Goal: Transaction & Acquisition: Obtain resource

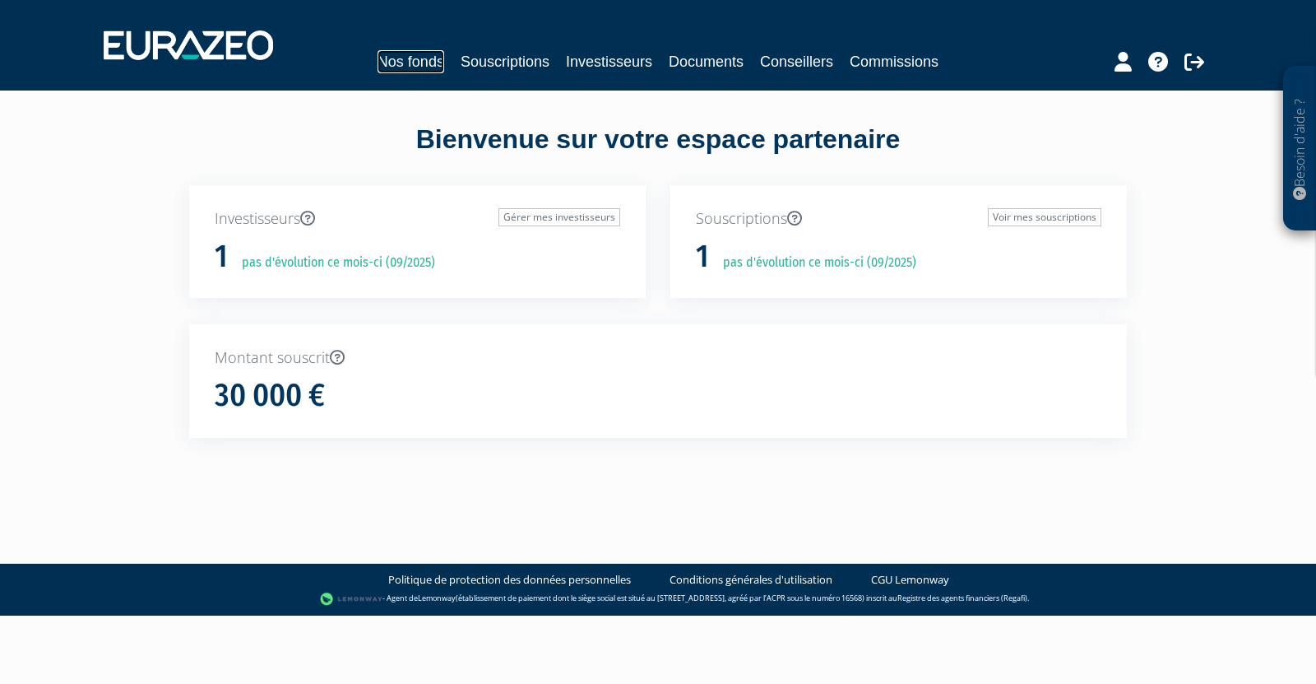
click at [438, 65] on link "Nos fonds" at bounding box center [411, 61] width 67 height 23
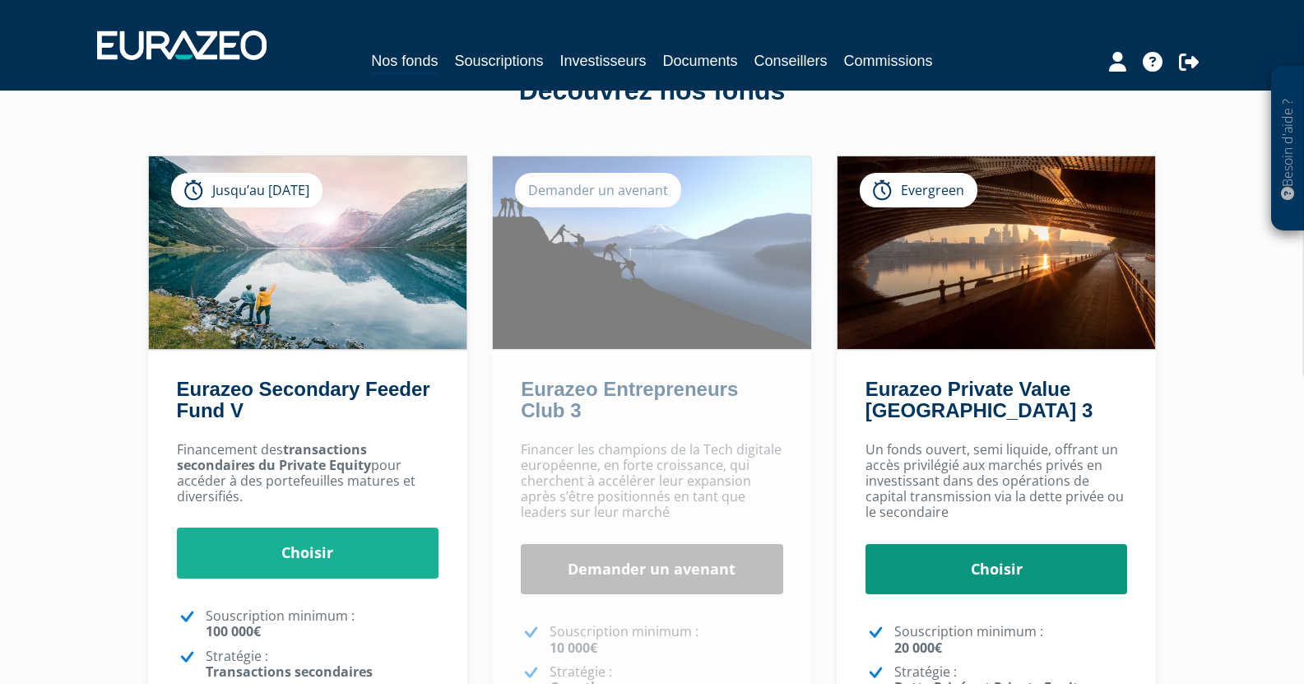
scroll to position [82, 0]
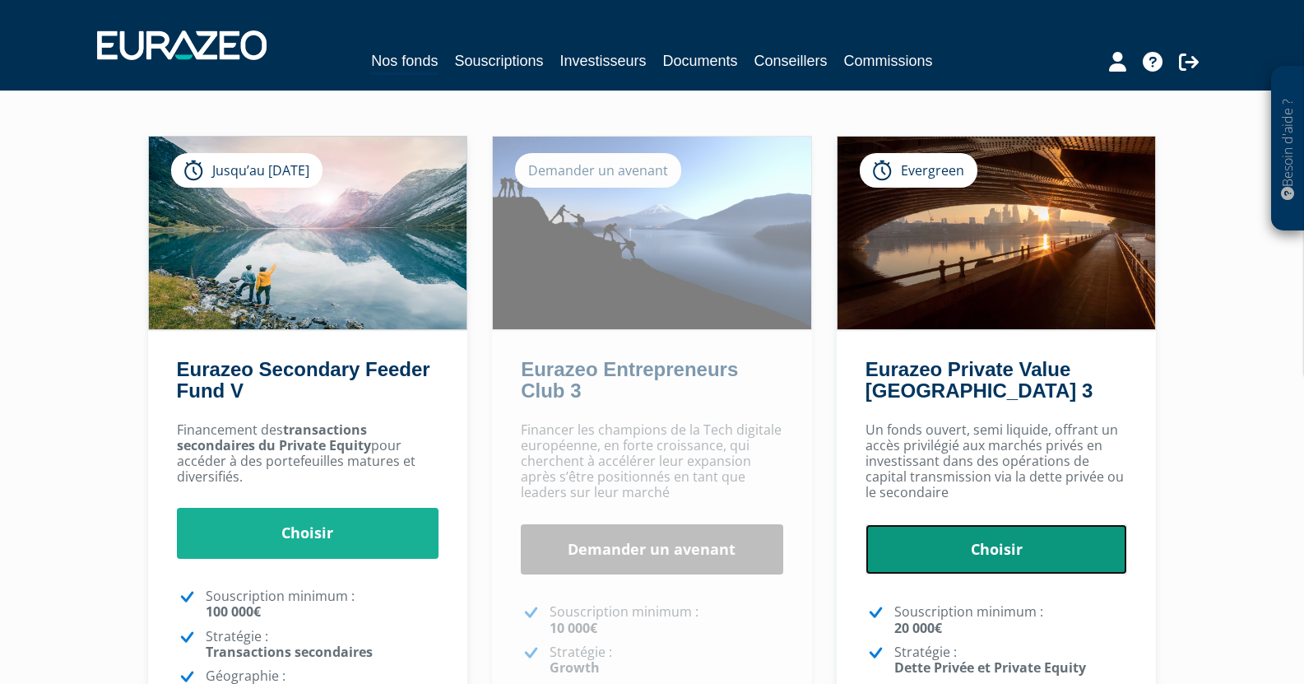
click at [955, 571] on link "Choisir" at bounding box center [996, 549] width 262 height 51
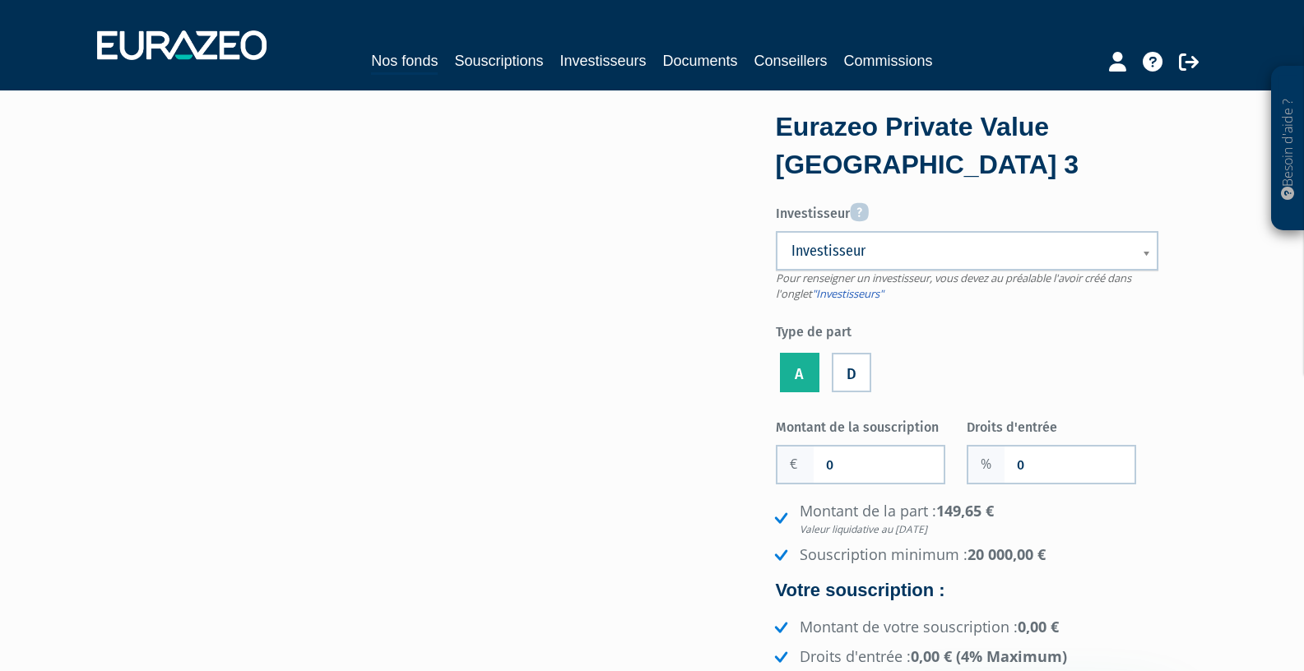
click at [802, 381] on label "A" at bounding box center [799, 372] width 39 height 39
click at [0, 0] on input "A" at bounding box center [0, 0] width 0 height 0
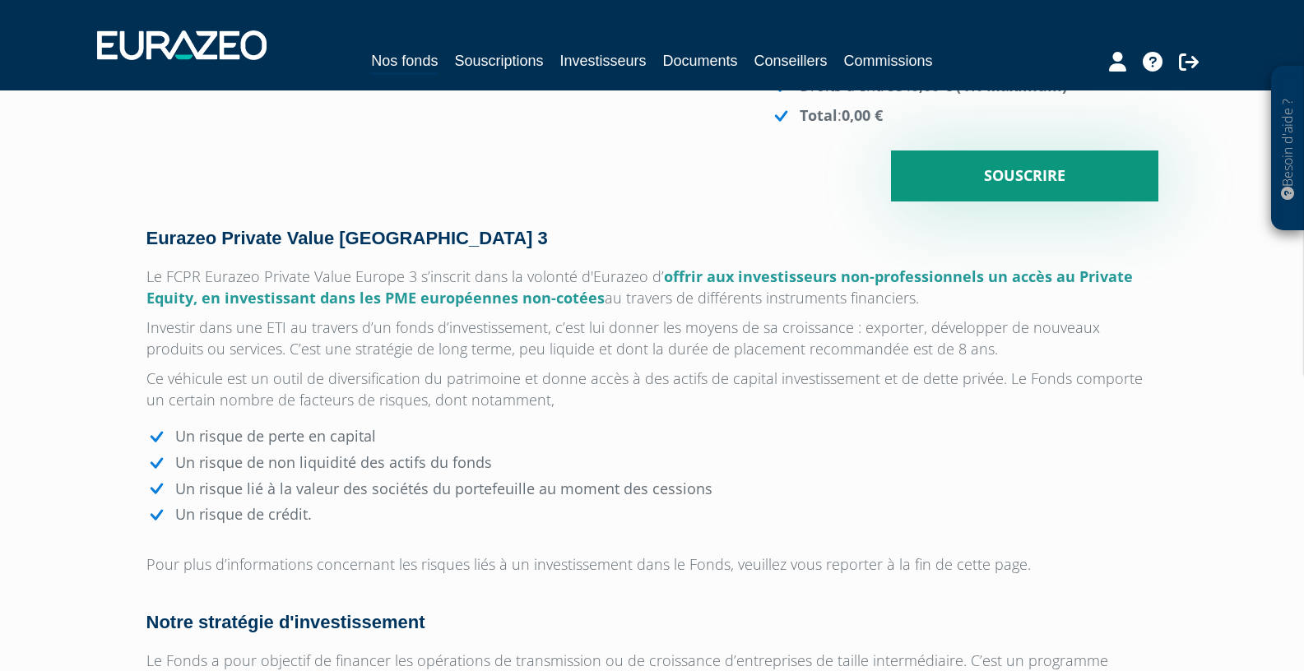
scroll to position [576, 0]
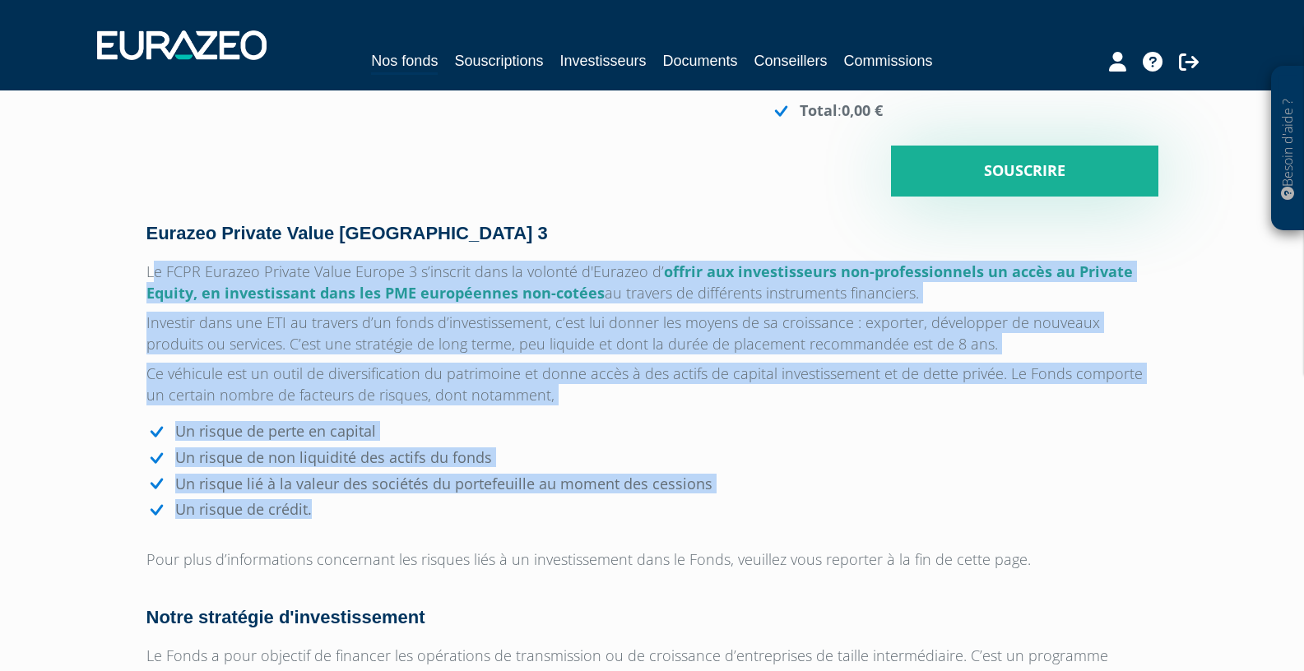
drag, startPoint x: 153, startPoint y: 278, endPoint x: 336, endPoint y: 510, distance: 295.3
click at [332, 509] on li "Un risque de crédit." at bounding box center [652, 510] width 1012 height 18
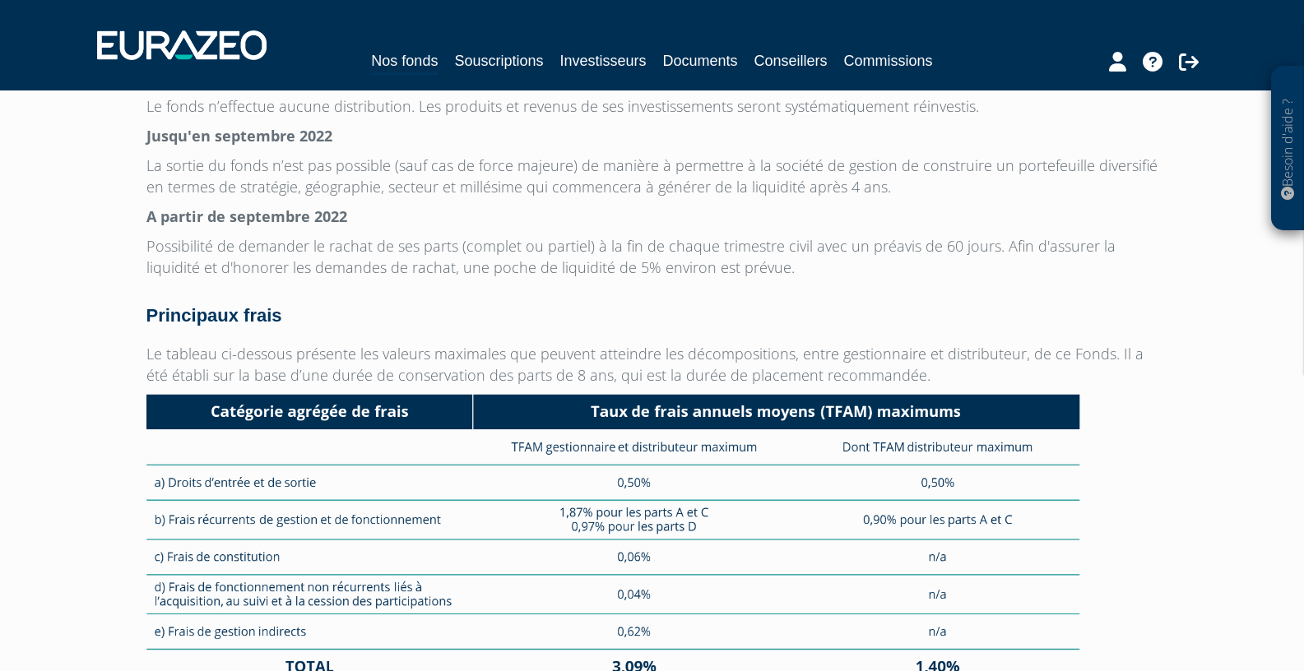
scroll to position [4196, 0]
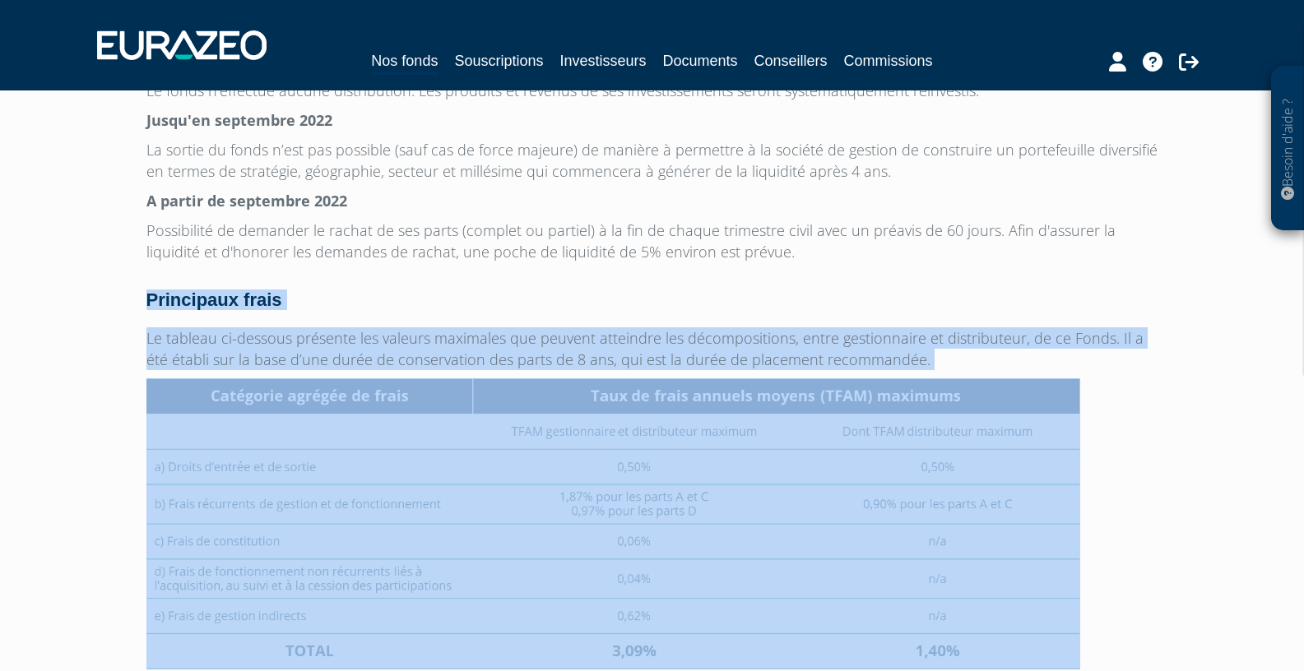
drag, startPoint x: 149, startPoint y: 303, endPoint x: 791, endPoint y: 478, distance: 665.2
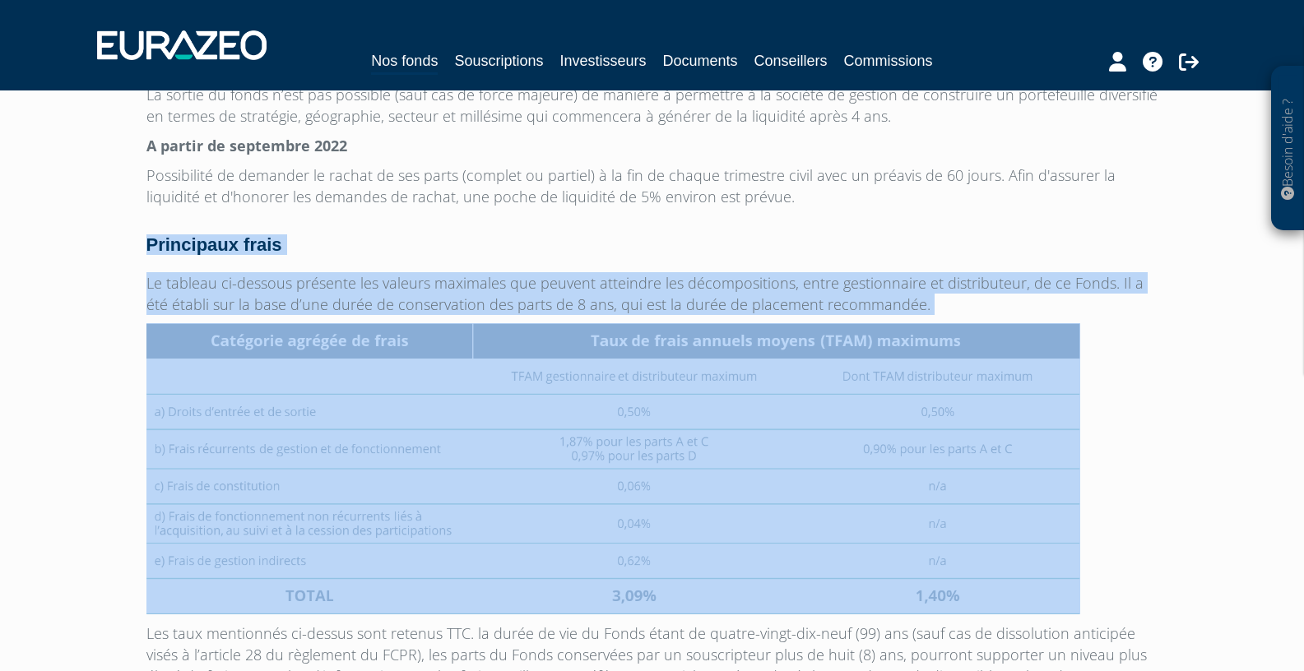
scroll to position [4278, 0]
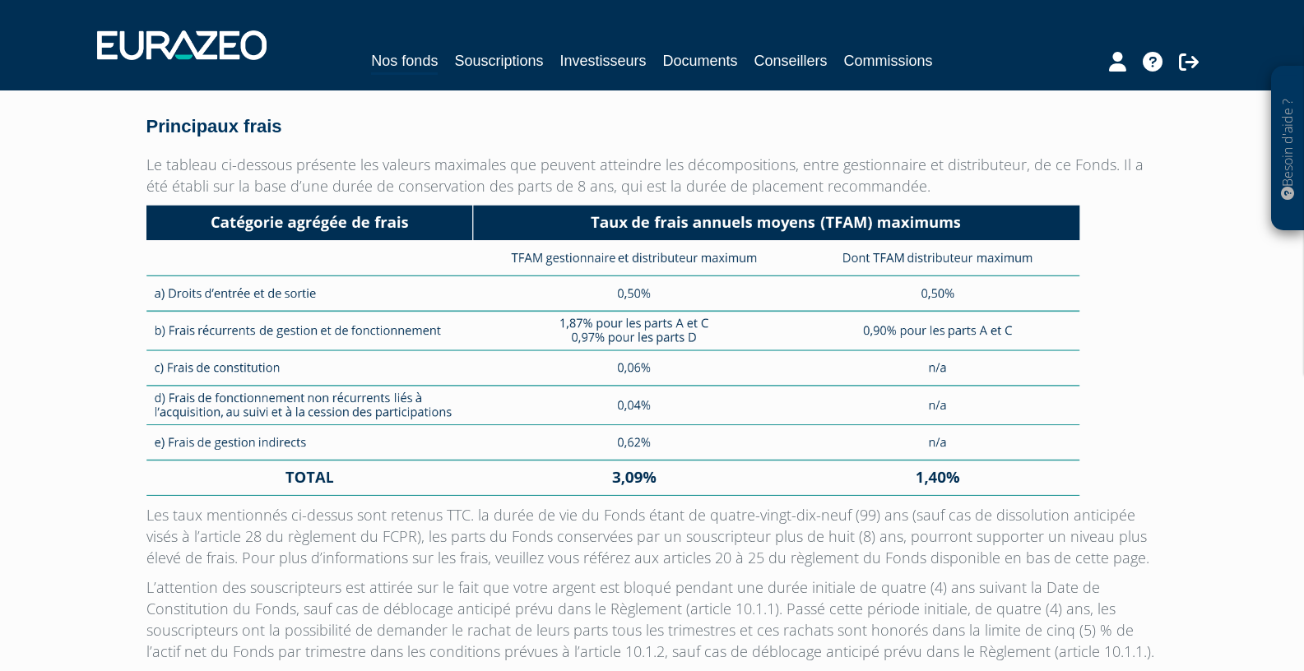
scroll to position [4196, 0]
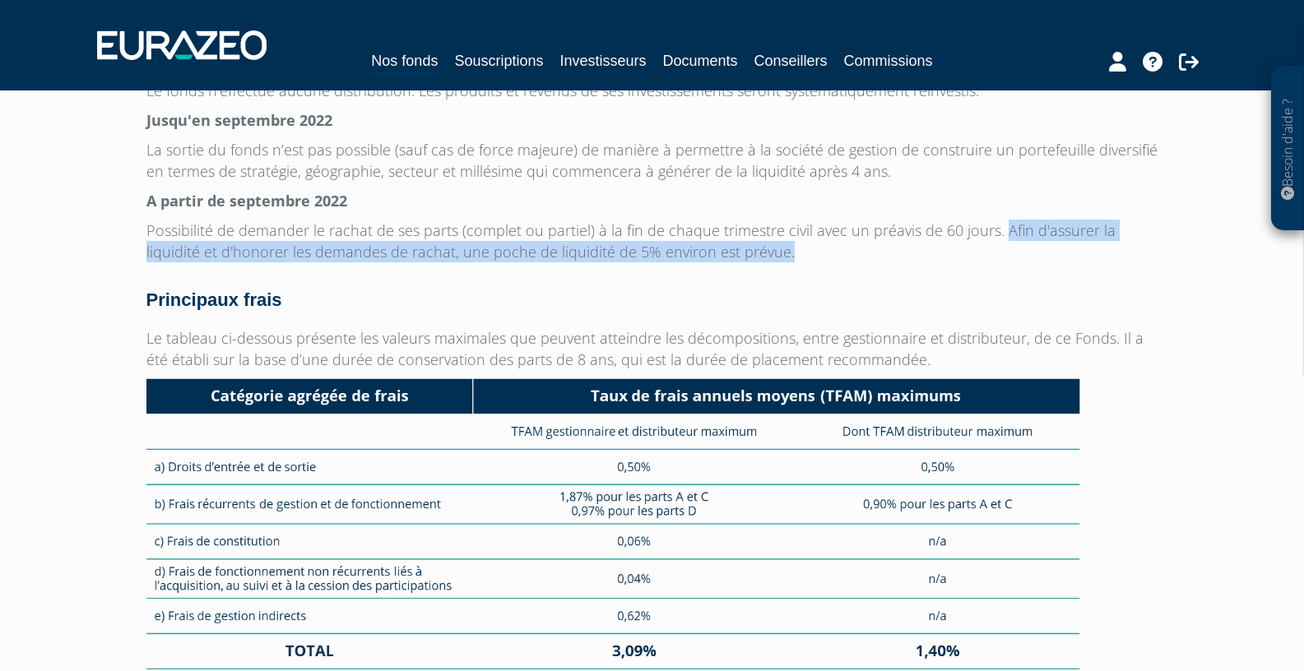
click at [995, 241] on p "Possibilité de demander le rachat de ses parts (complet ou partiel) à la fin de…" at bounding box center [652, 241] width 1012 height 43
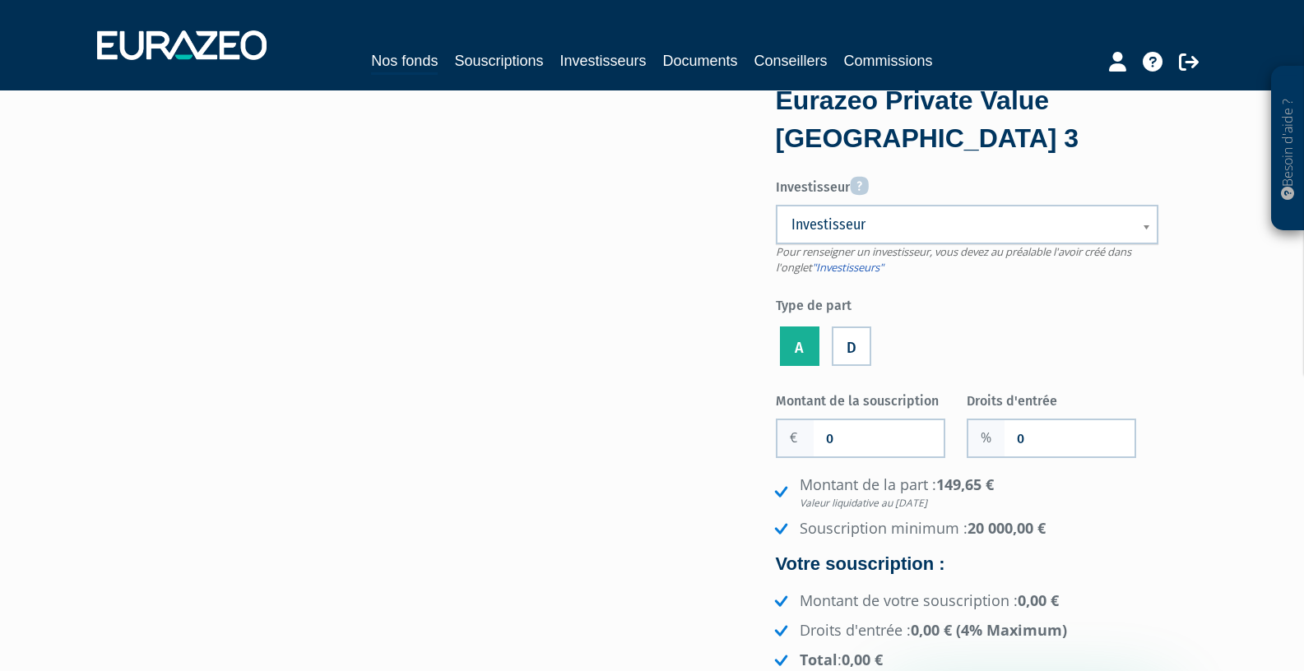
scroll to position [0, 0]
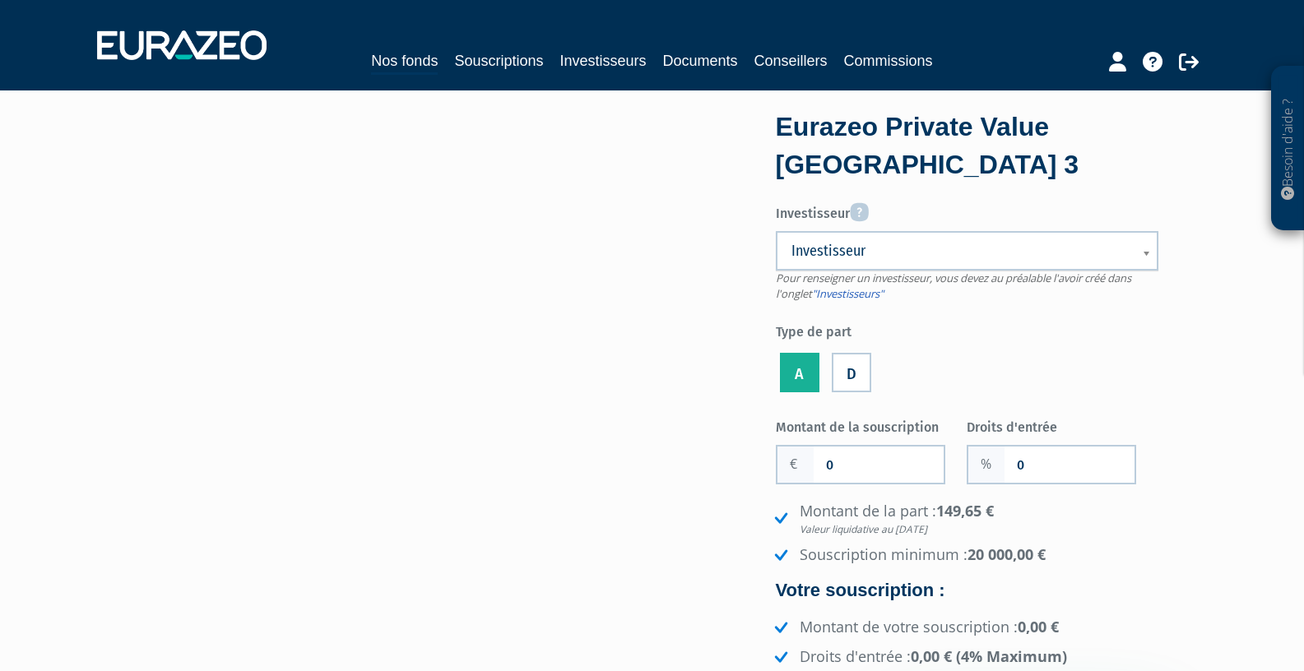
click at [854, 383] on label "D" at bounding box center [851, 372] width 39 height 39
click at [0, 0] on input "D" at bounding box center [0, 0] width 0 height 0
click at [809, 378] on label "A" at bounding box center [799, 372] width 39 height 39
click at [0, 0] on input "A" at bounding box center [0, 0] width 0 height 0
click at [920, 368] on ul "A D" at bounding box center [967, 373] width 383 height 47
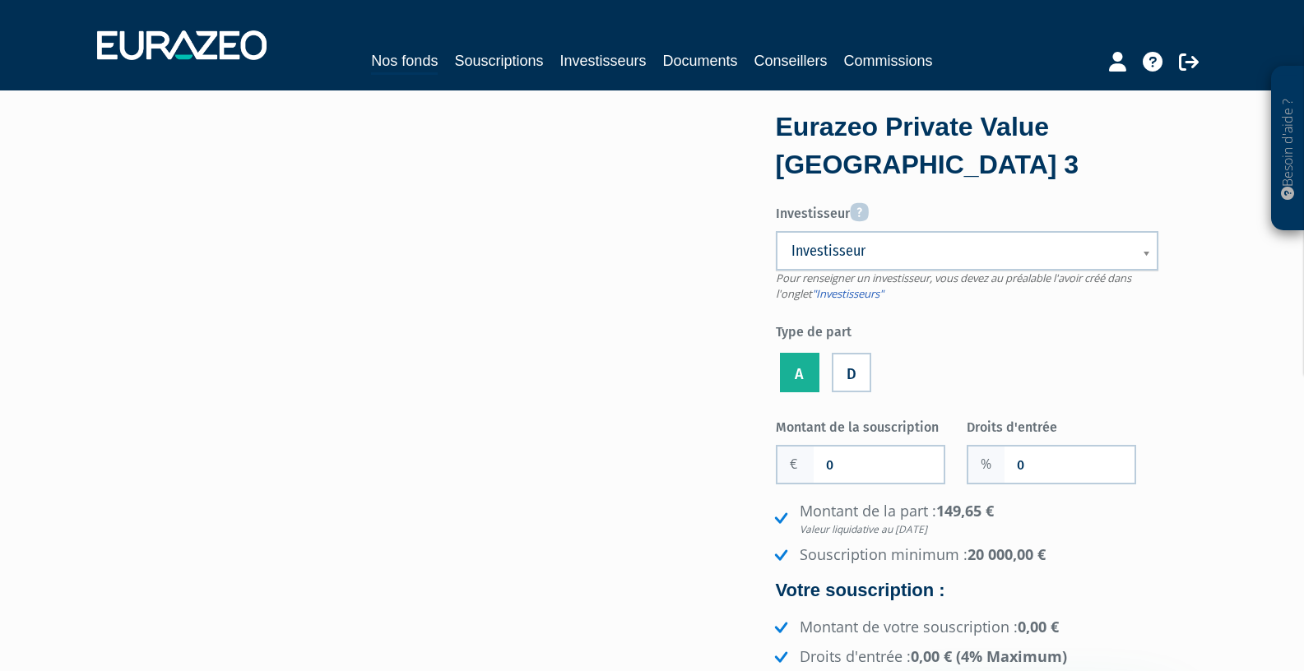
click at [865, 374] on label "D" at bounding box center [851, 372] width 39 height 39
click at [0, 0] on input "D" at bounding box center [0, 0] width 0 height 0
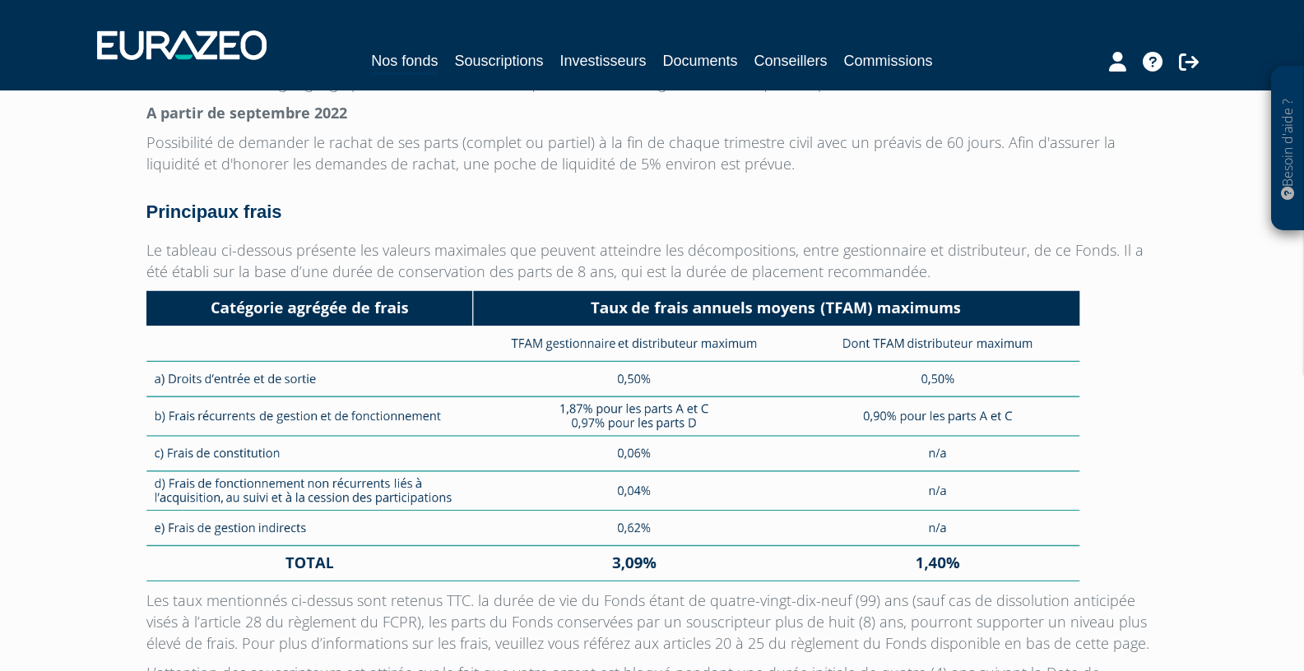
scroll to position [4278, 0]
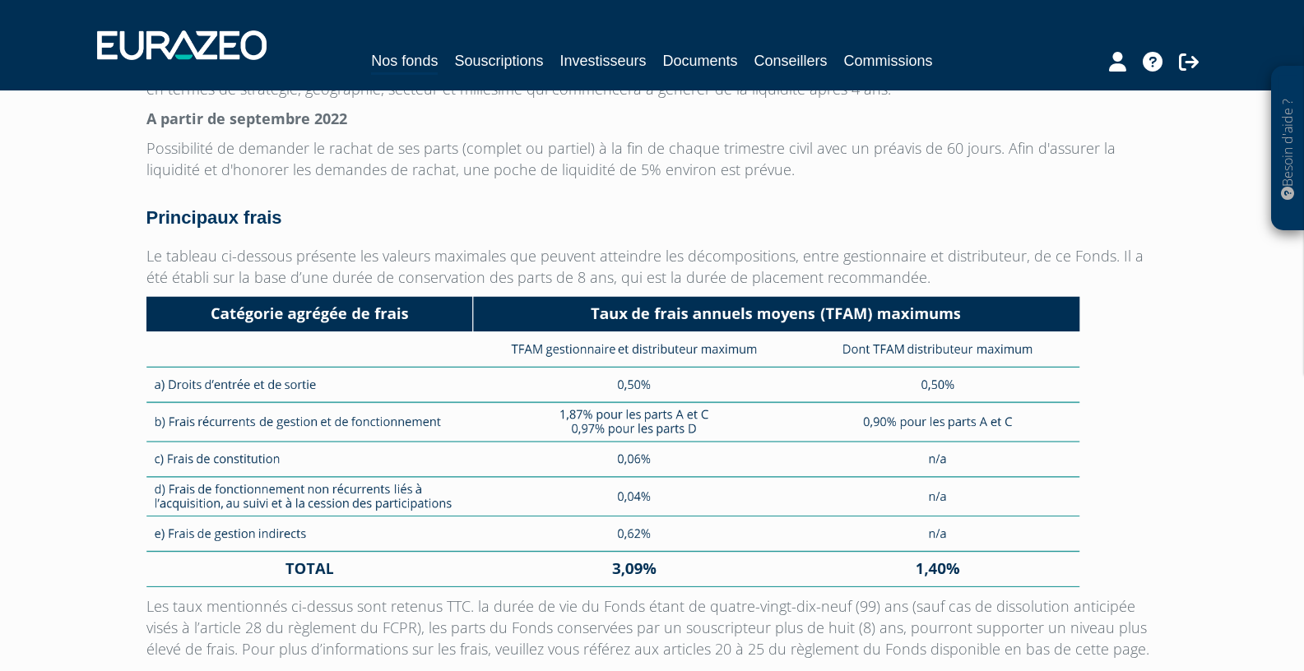
click at [1024, 387] on img at bounding box center [613, 441] width 934 height 291
click at [1125, 396] on p at bounding box center [652, 441] width 1012 height 291
click at [990, 392] on img at bounding box center [613, 441] width 934 height 291
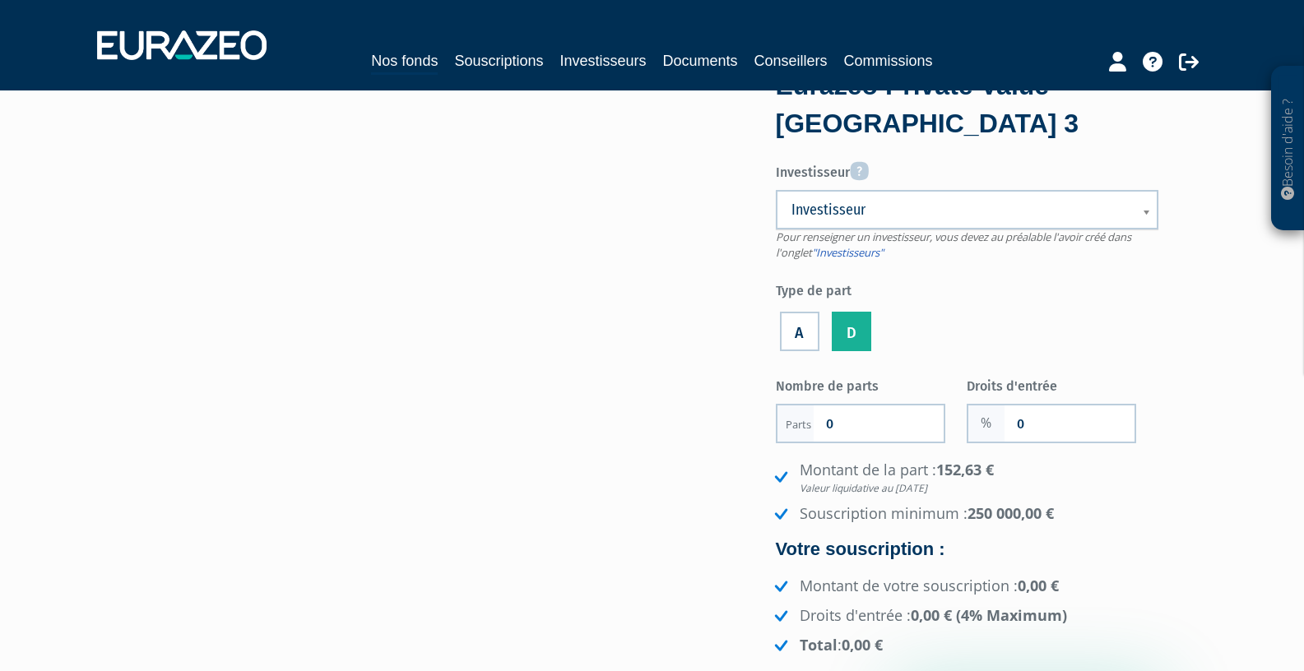
scroll to position [86, 0]
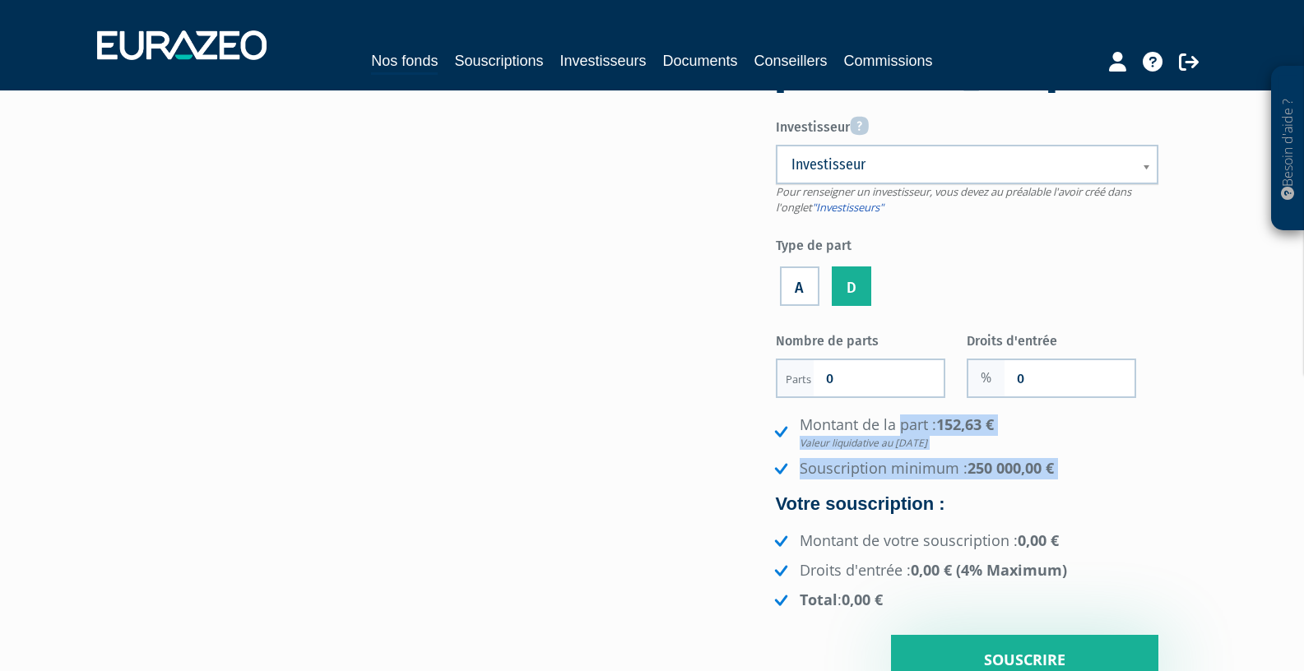
drag, startPoint x: 1118, startPoint y: 480, endPoint x: 814, endPoint y: 422, distance: 309.0
click at [814, 422] on div "Montant de la part : 152,63 € Valeur liquidative au 05/09/2025 Souscription min…" at bounding box center [967, 513] width 383 height 196
click at [845, 459] on li "Souscription minimum : 250 000,00 €" at bounding box center [964, 468] width 387 height 21
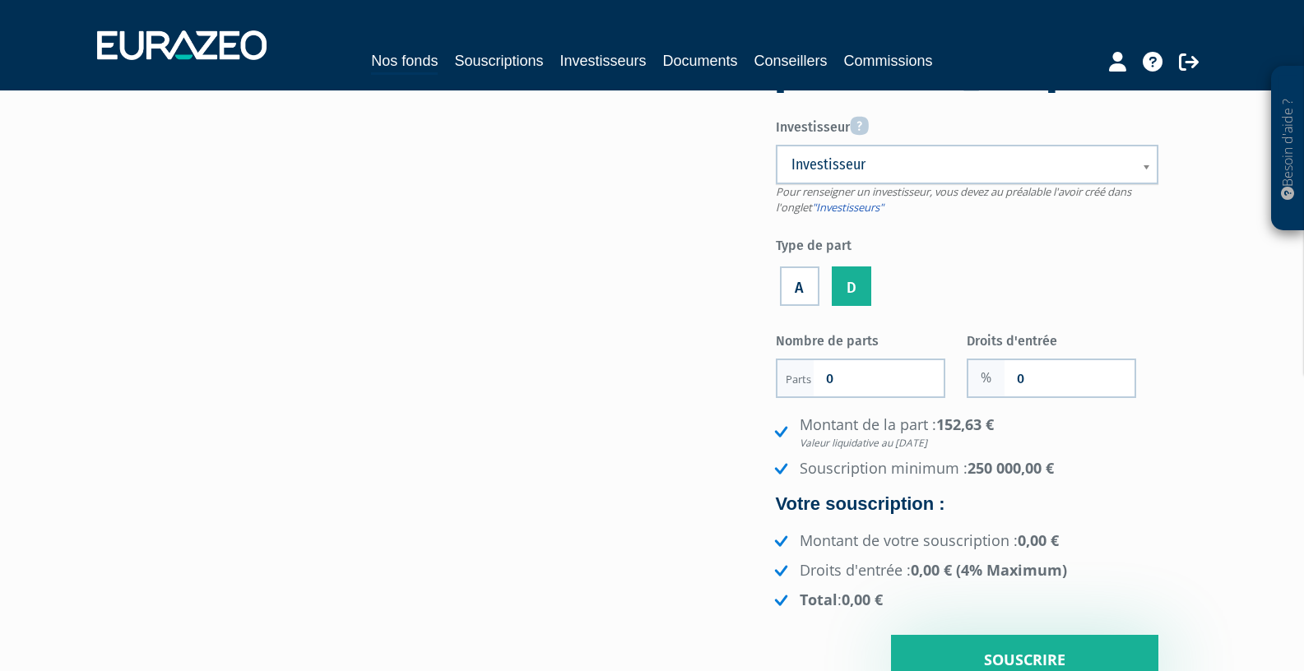
click at [847, 459] on li "Souscription minimum : 250 000,00 €" at bounding box center [964, 468] width 387 height 21
copy ul "Souscription minimum : 250 000,00 €"
click at [449, 470] on div "Eurazeo Private Value Europe 3 Investisseur Pour renseigner un investisseur, vo…" at bounding box center [652, 357] width 1037 height 657
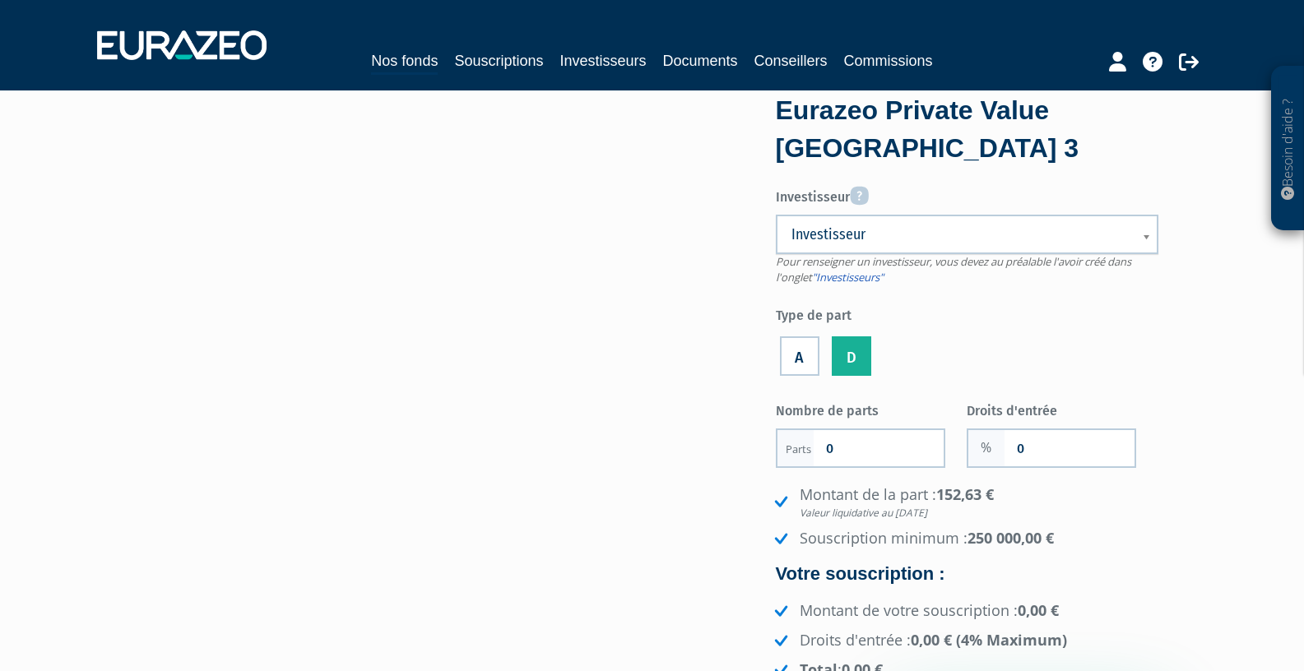
scroll to position [0, 0]
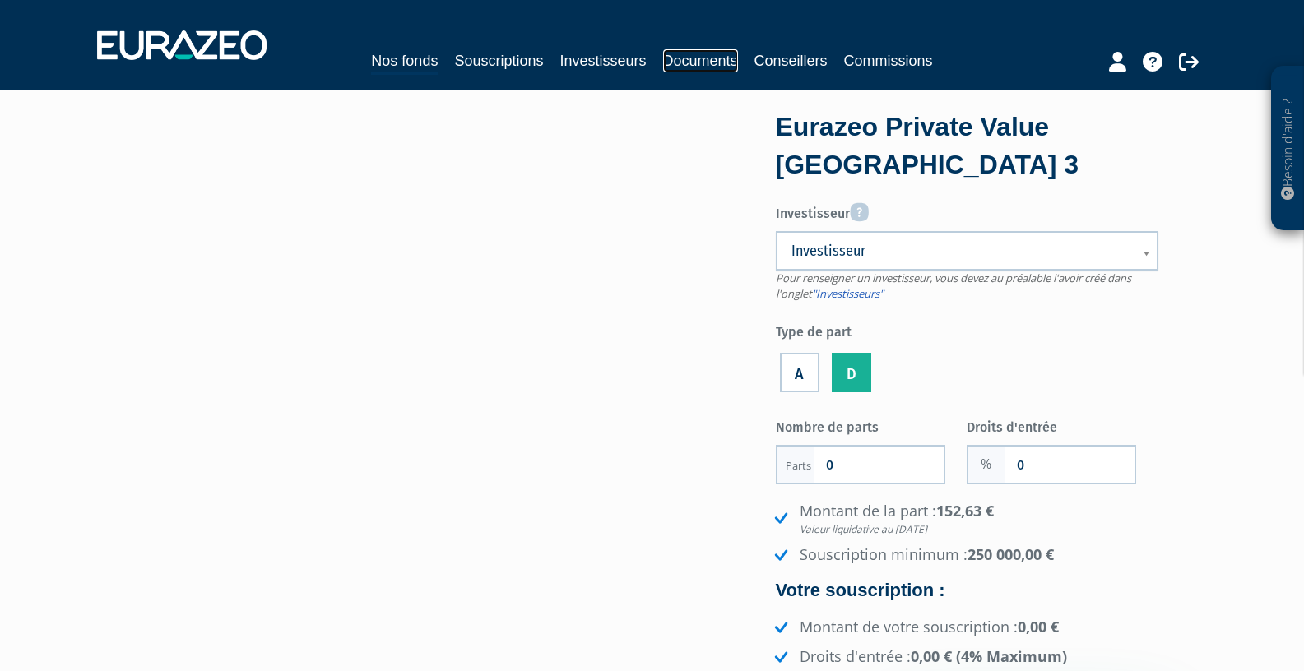
click at [692, 63] on link "Documents" at bounding box center [700, 60] width 75 height 23
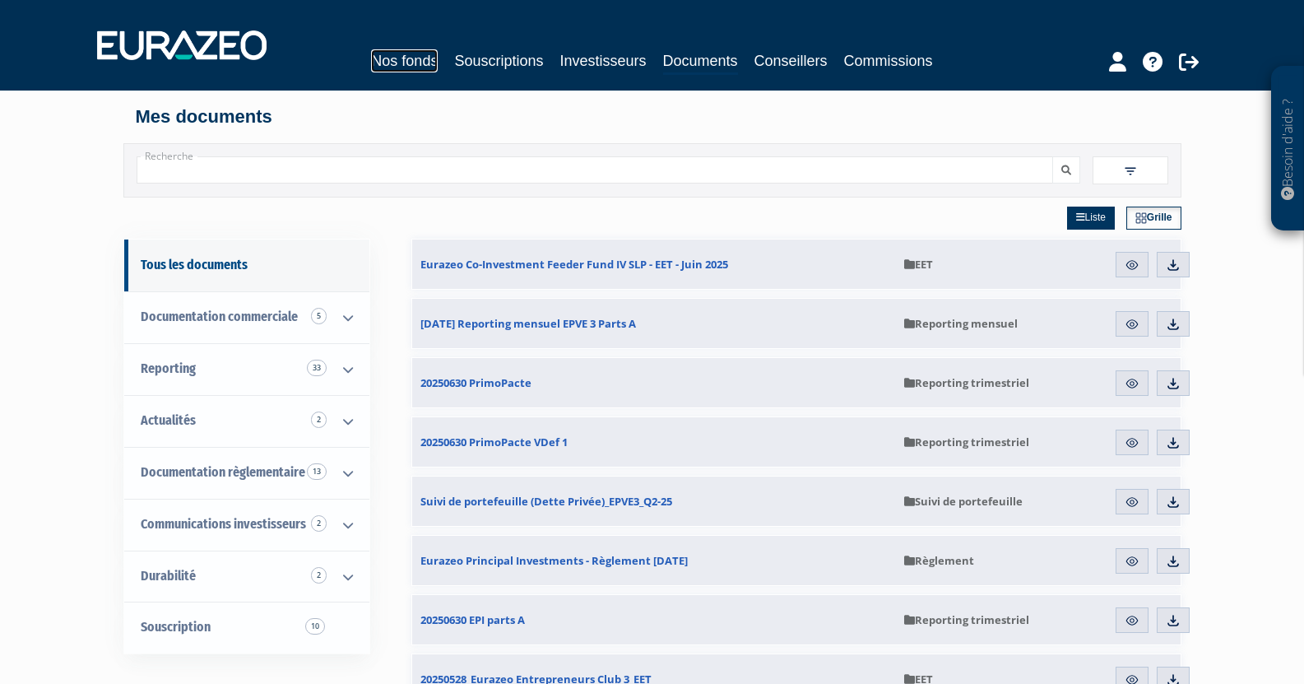
click at [392, 67] on link "Nos fonds" at bounding box center [404, 60] width 67 height 23
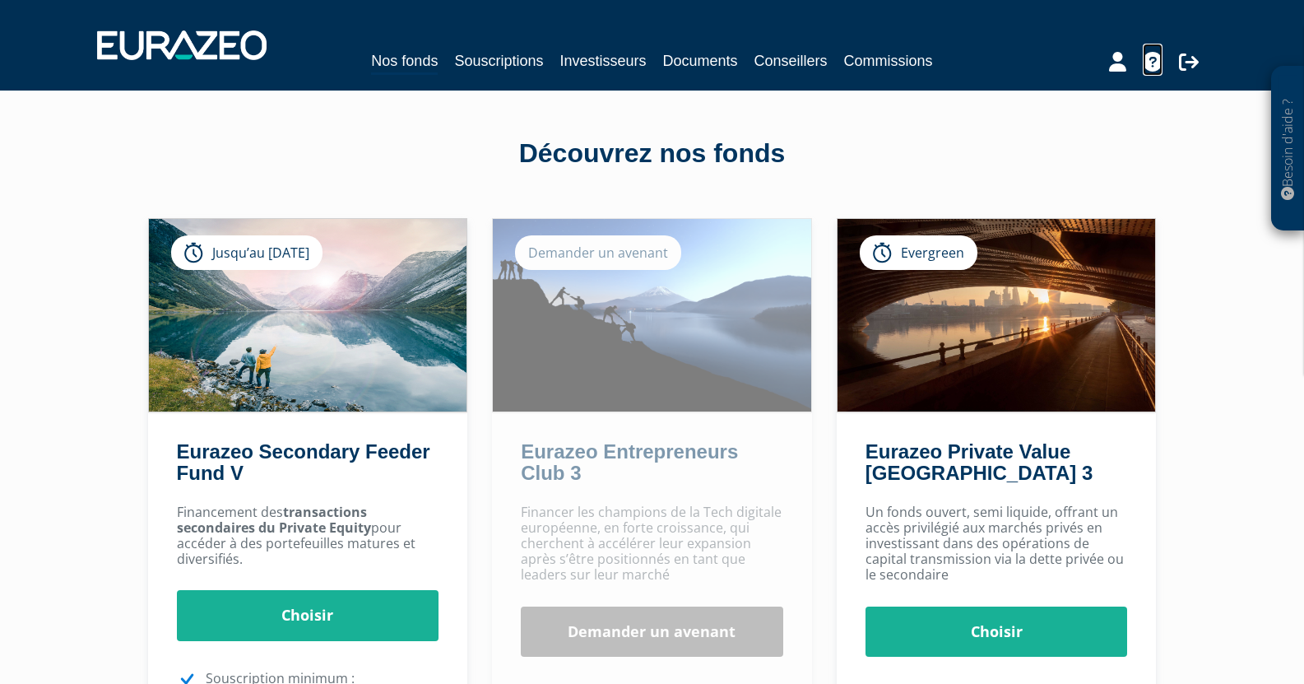
click at [1153, 65] on icon at bounding box center [1153, 62] width 20 height 20
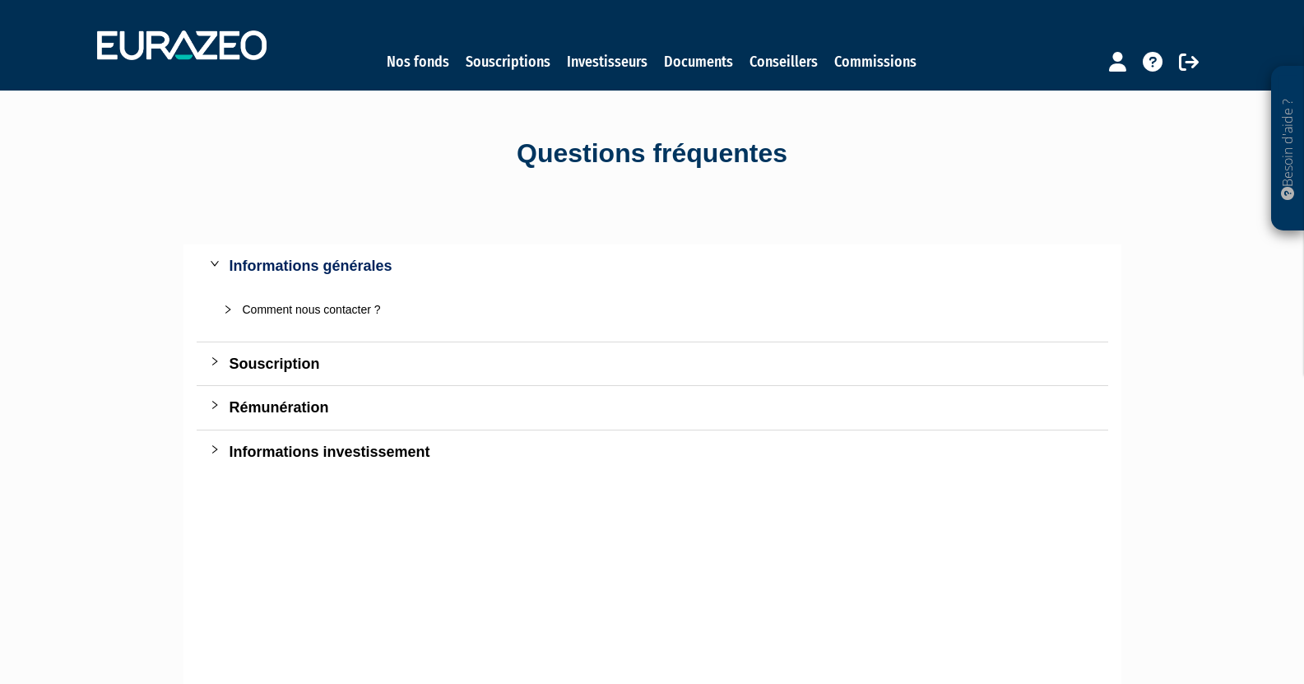
click at [210, 363] on icon "collapsed" at bounding box center [215, 361] width 10 height 10
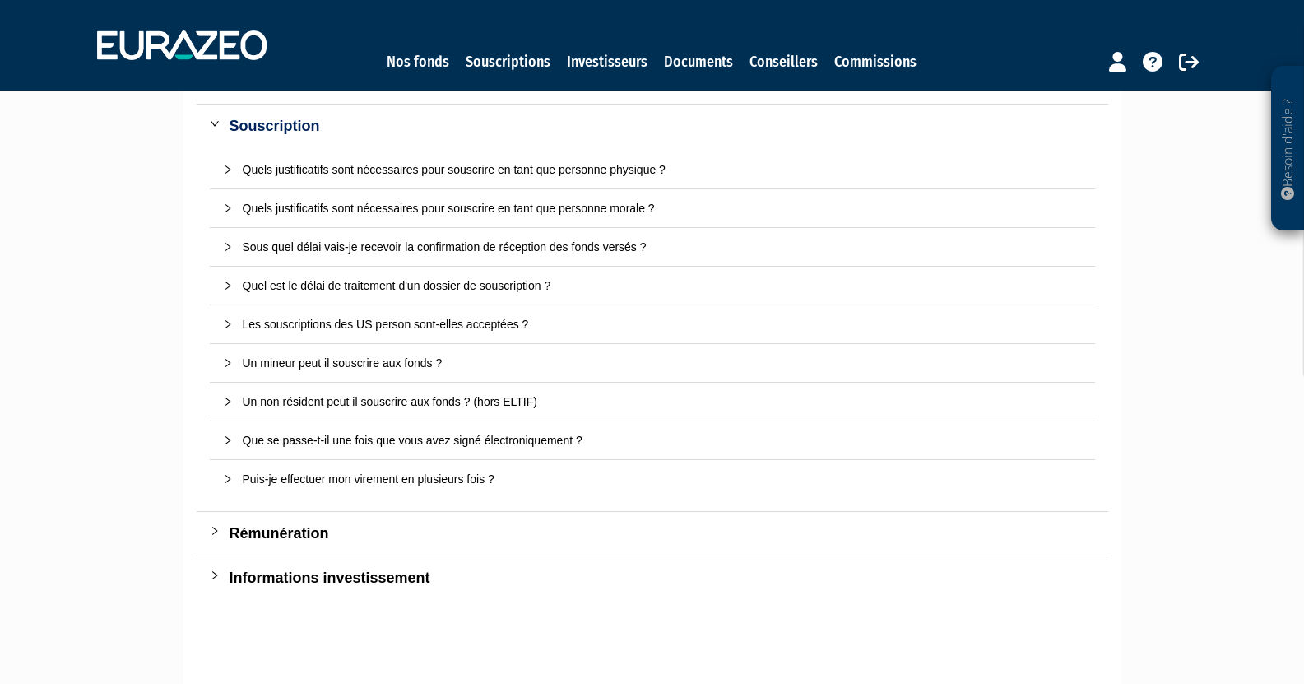
scroll to position [165, 0]
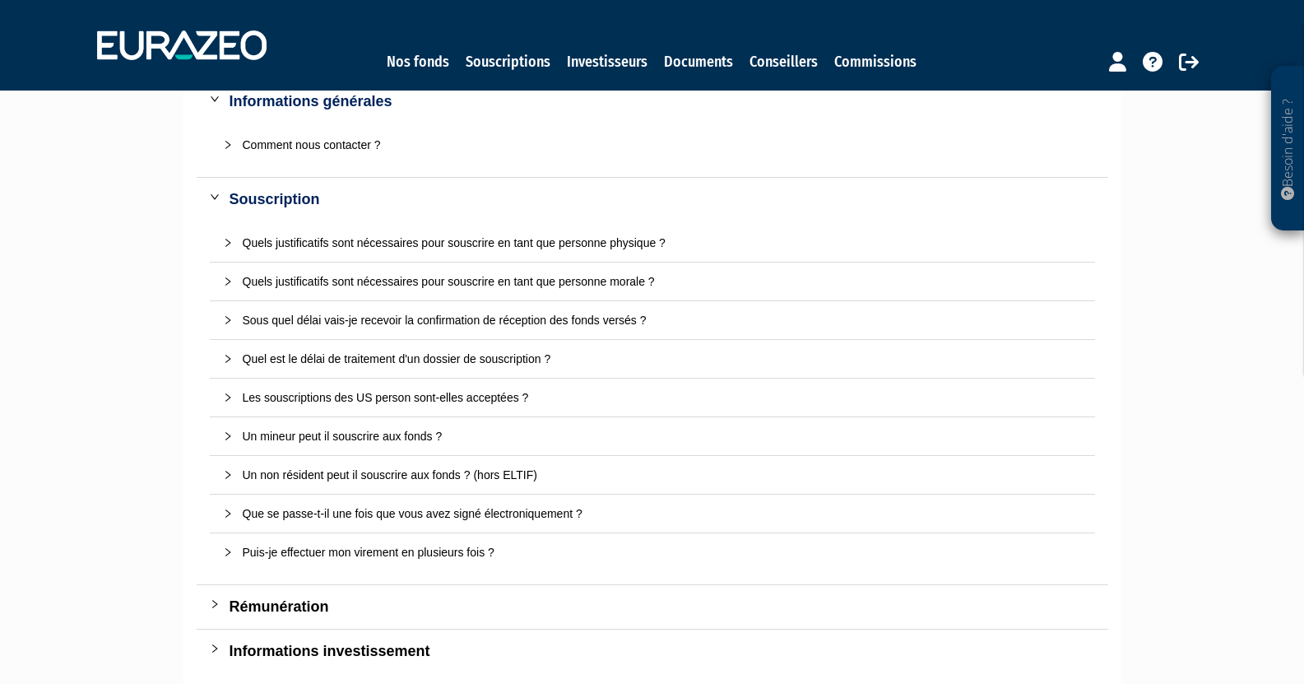
click at [225, 286] on div at bounding box center [233, 281] width 20 height 18
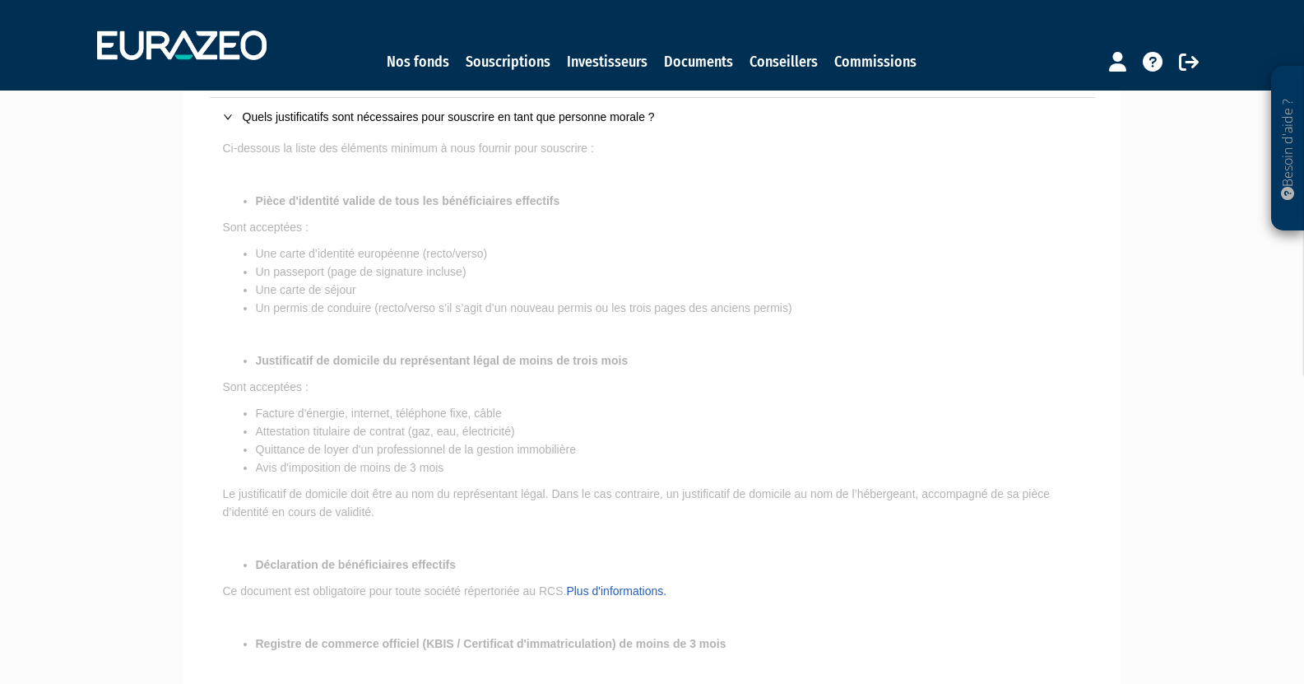
scroll to position [247, 0]
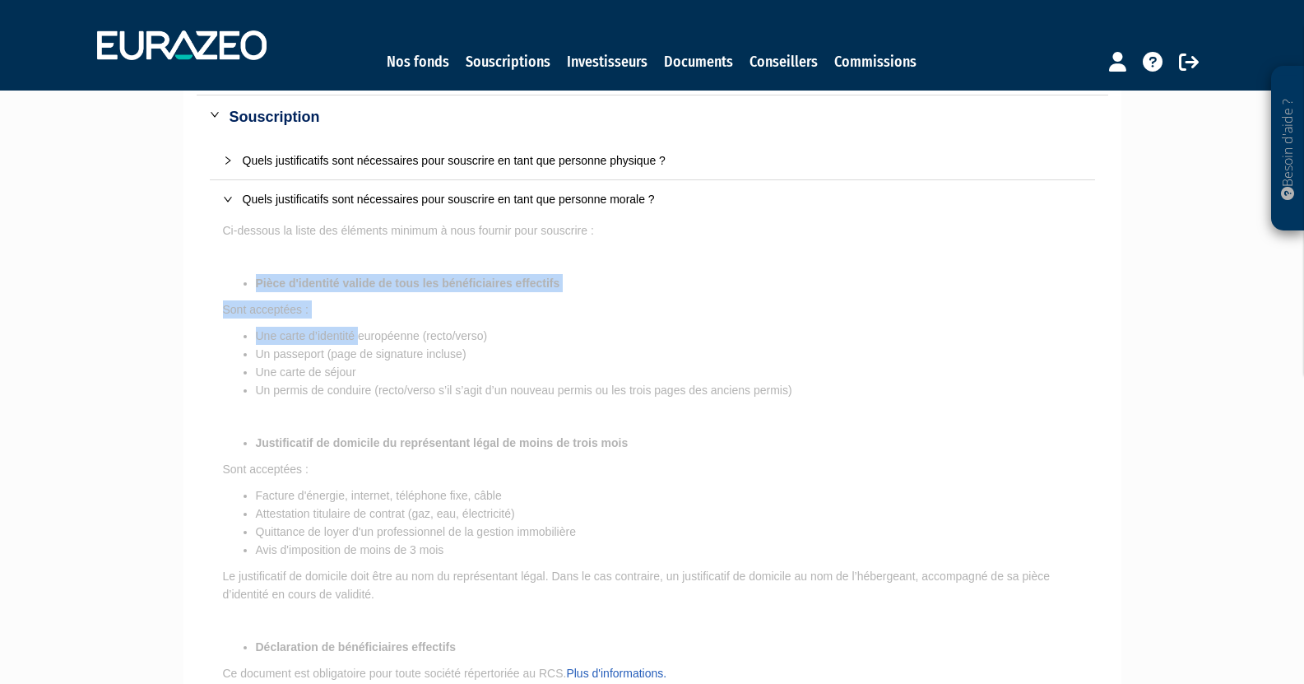
drag, startPoint x: 248, startPoint y: 281, endPoint x: 358, endPoint y: 338, distance: 123.3
click at [358, 340] on li "Une carte d’identité européenne (recto/verso)" at bounding box center [669, 336] width 826 height 18
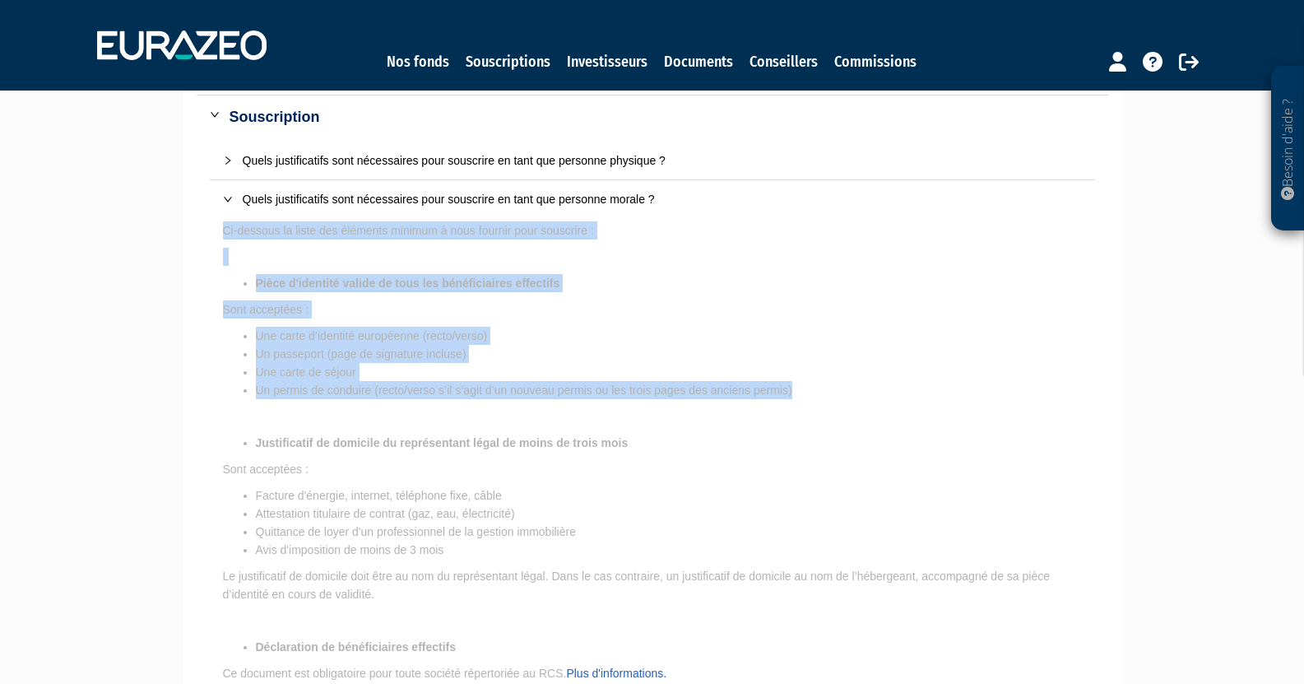
drag, startPoint x: 222, startPoint y: 396, endPoint x: 805, endPoint y: 392, distance: 583.3
copy p "Ci-dessous la liste des éléments minimum à nous fournir pour souscrire : Pièce …"
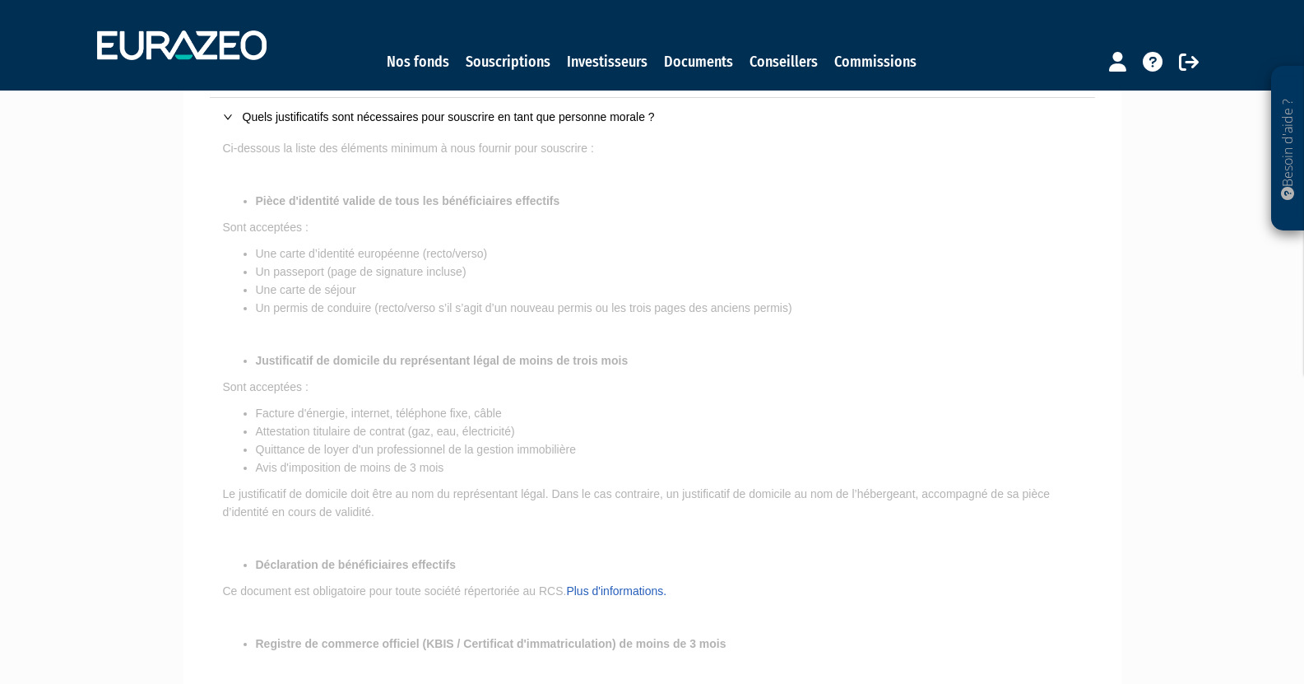
click at [377, 395] on p "Sont acceptées :" at bounding box center [652, 387] width 859 height 18
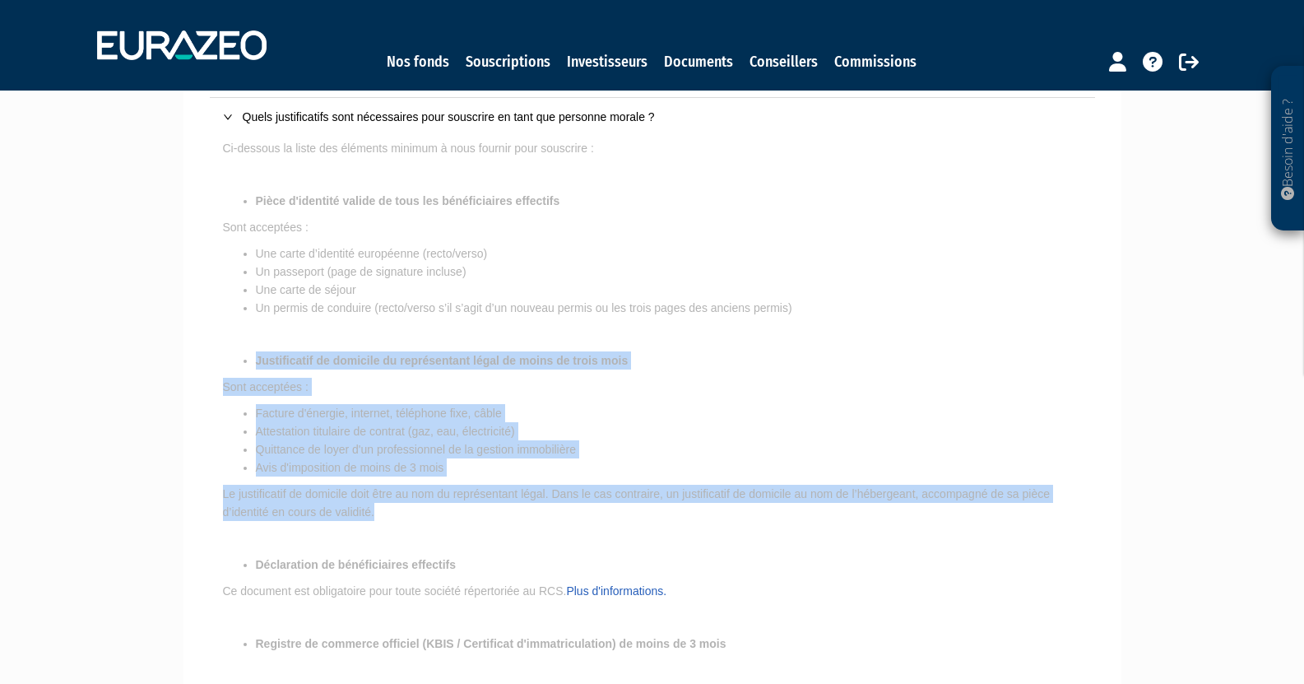
drag, startPoint x: 239, startPoint y: 360, endPoint x: 508, endPoint y: 466, distance: 288.1
click at [497, 503] on p "Ci-dessous la liste des éléments minimum à nous fournir pour souscrire : Pièce …" at bounding box center [652, 634] width 859 height 990
copy p "Justificatif de domicile du représentant légal de moins de trois mois Sont acce…"
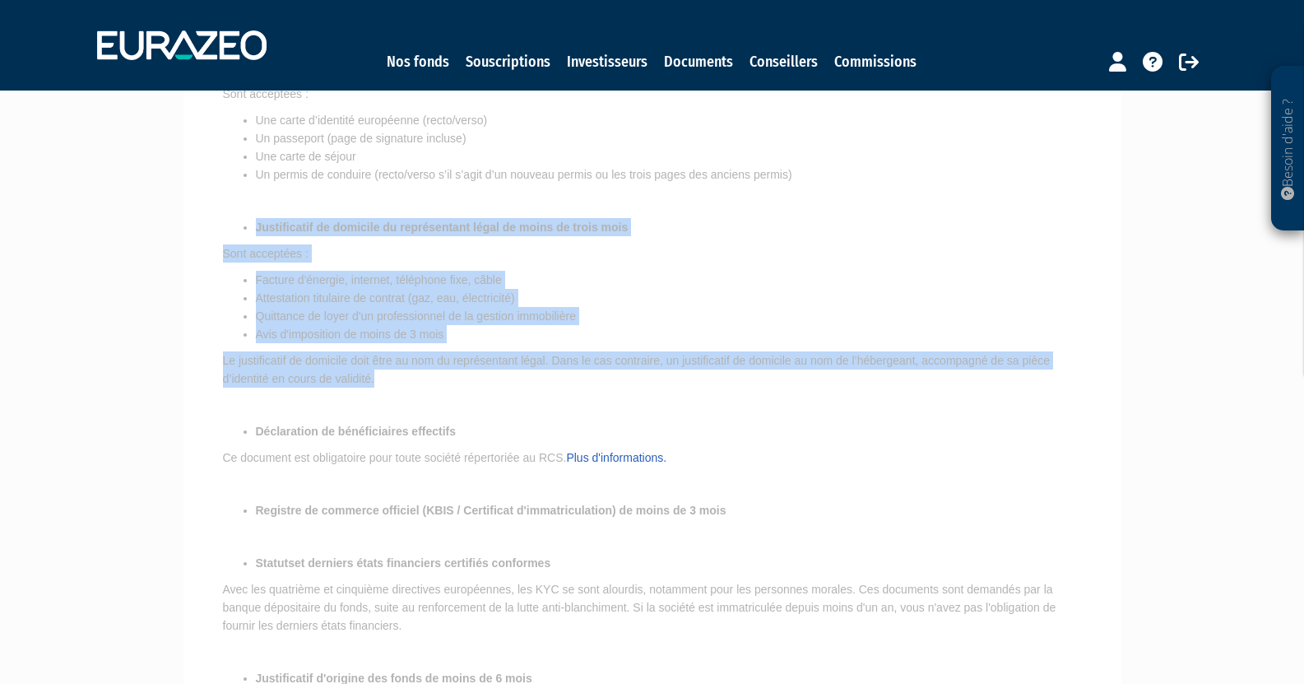
scroll to position [494, 0]
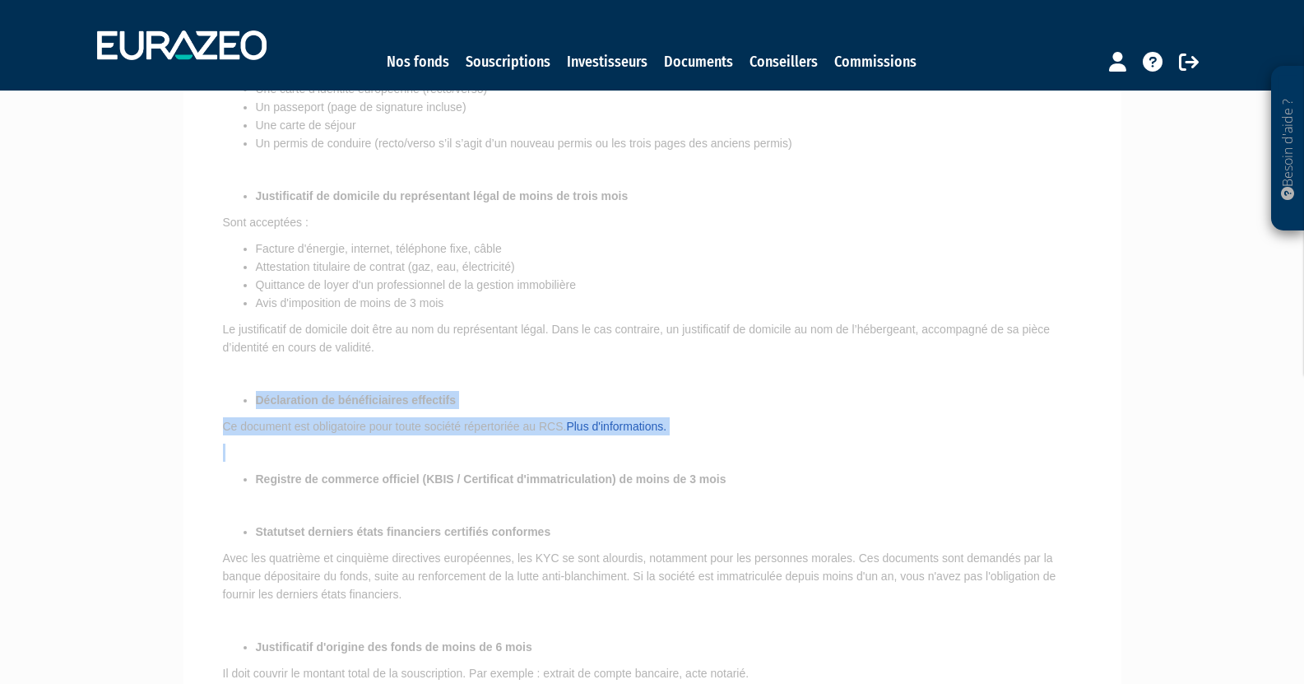
drag, startPoint x: 248, startPoint y: 401, endPoint x: 561, endPoint y: 448, distance: 316.1
click at [556, 448] on p "Ci-dessous la liste des éléments minimum à nous fournir pour souscrire : Pièce …" at bounding box center [652, 469] width 859 height 990
drag, startPoint x: 619, startPoint y: 425, endPoint x: 606, endPoint y: 447, distance: 25.1
click at [606, 446] on p at bounding box center [652, 452] width 859 height 18
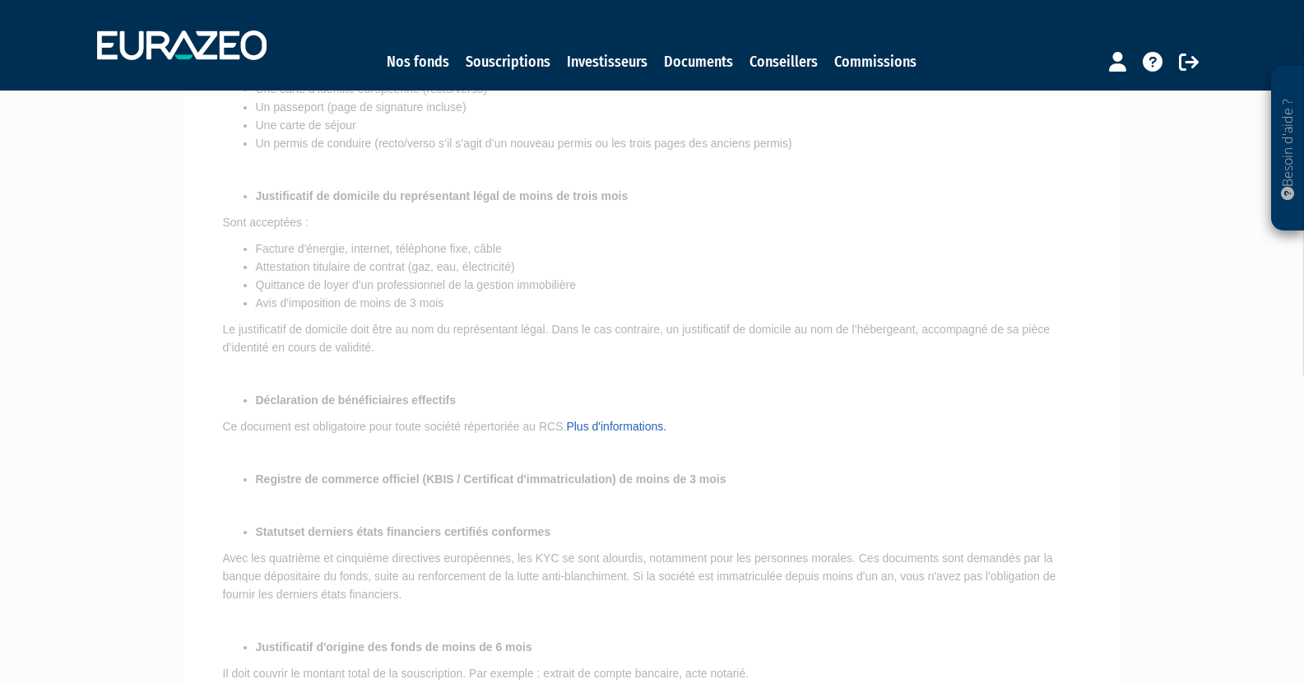
drag, startPoint x: 564, startPoint y: 466, endPoint x: 526, endPoint y: 454, distance: 39.8
click at [564, 466] on p "Ci-dessous la liste des éléments minimum à nous fournir pour souscrire : Pièce …" at bounding box center [652, 469] width 859 height 990
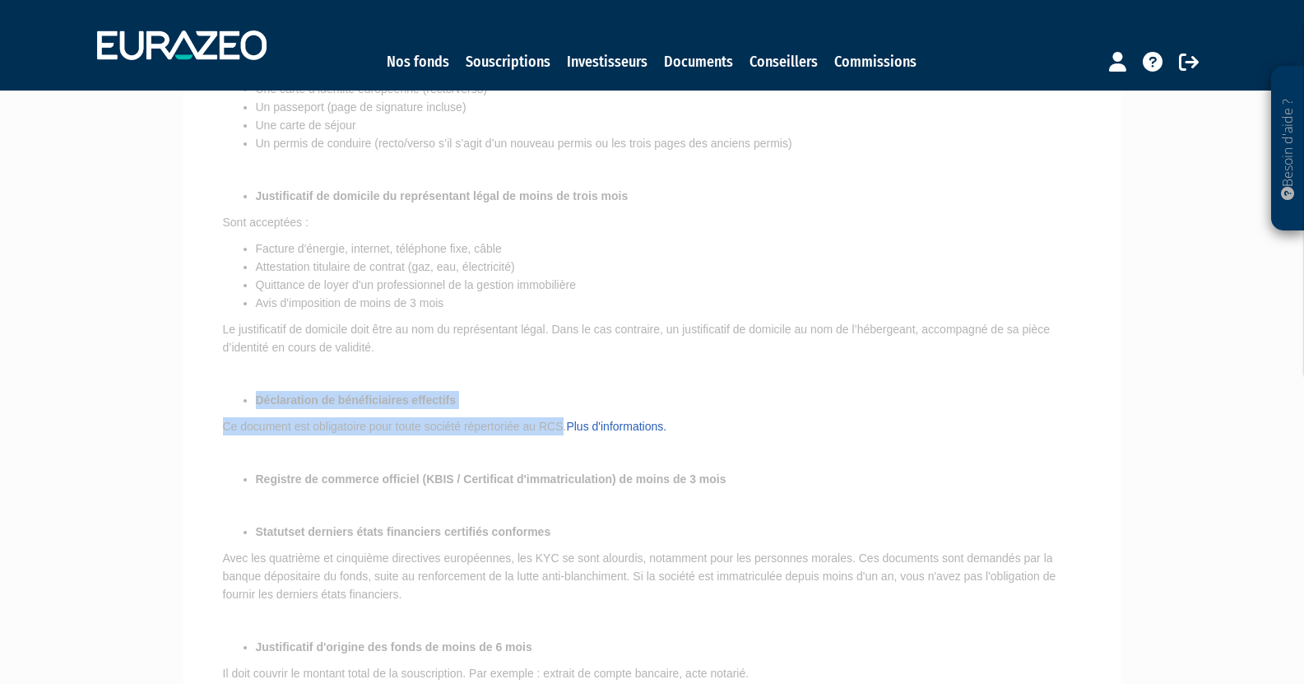
drag, startPoint x: 250, startPoint y: 397, endPoint x: 562, endPoint y: 429, distance: 313.4
click at [562, 429] on p "Ci-dessous la liste des éléments minimum à nous fournir pour souscrire : Pièce …" at bounding box center [652, 469] width 859 height 990
copy p "Déclaration de bénéficiaires effectifs Ce document est obligatoire pour toute s…"
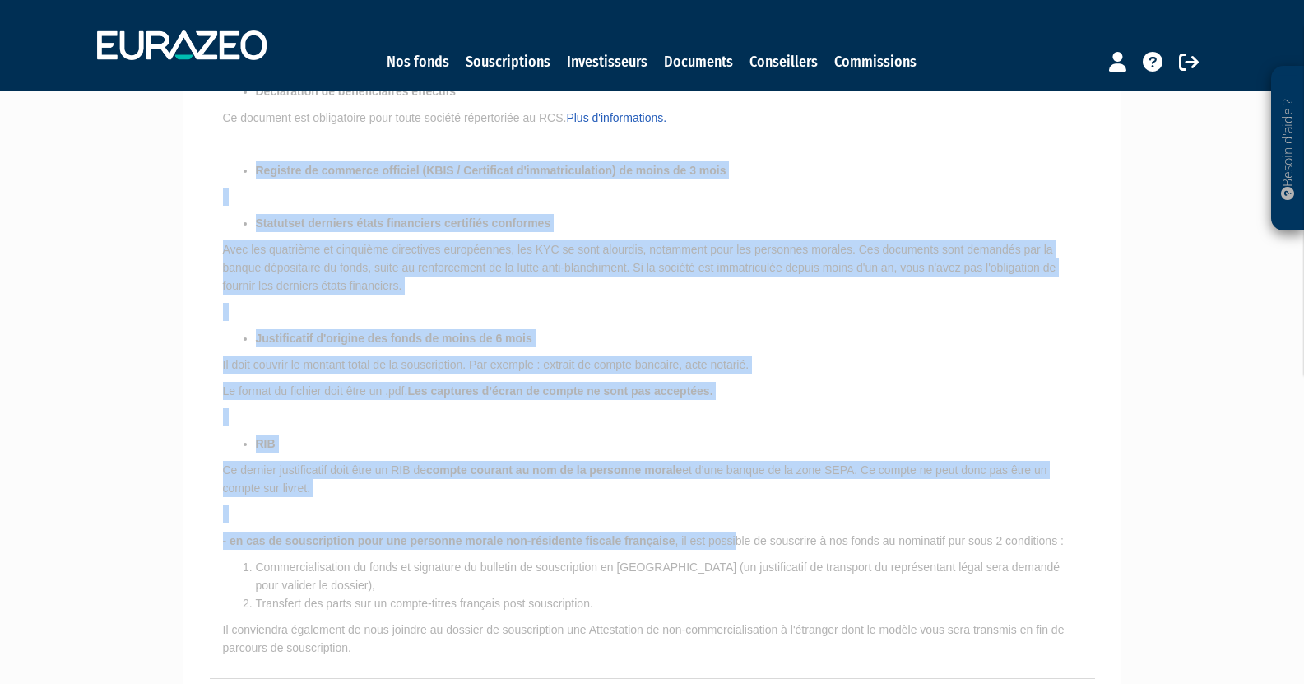
scroll to position [823, 0]
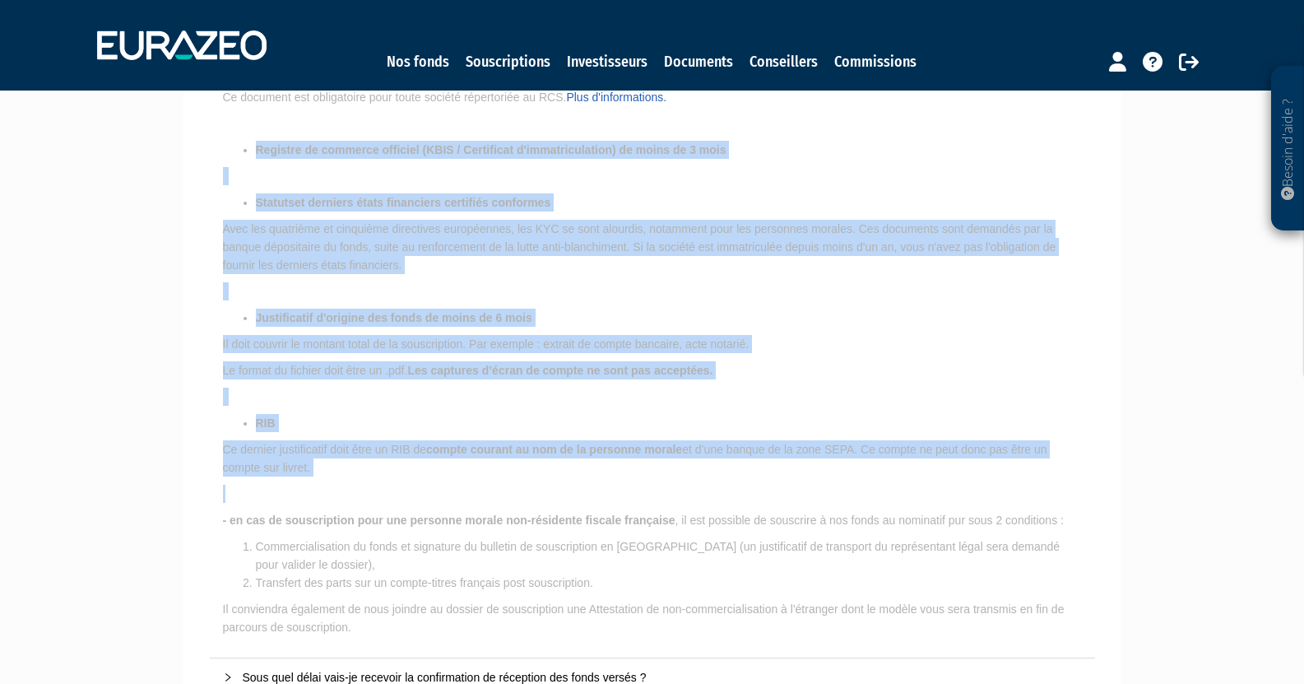
drag, startPoint x: 244, startPoint y: 396, endPoint x: 754, endPoint y: 477, distance: 515.7
click at [754, 477] on p "Ci-dessous la liste des éléments minimum à nous fournir pour souscrire : Pièce …" at bounding box center [652, 140] width 859 height 990
copy p "Registre de commerce officiel (KBIS / Certificat d'immatriculation) de moins de…"
click at [582, 406] on p "Ci-dessous la liste des éléments minimum à nous fournir pour souscrire : Pièce …" at bounding box center [652, 140] width 859 height 990
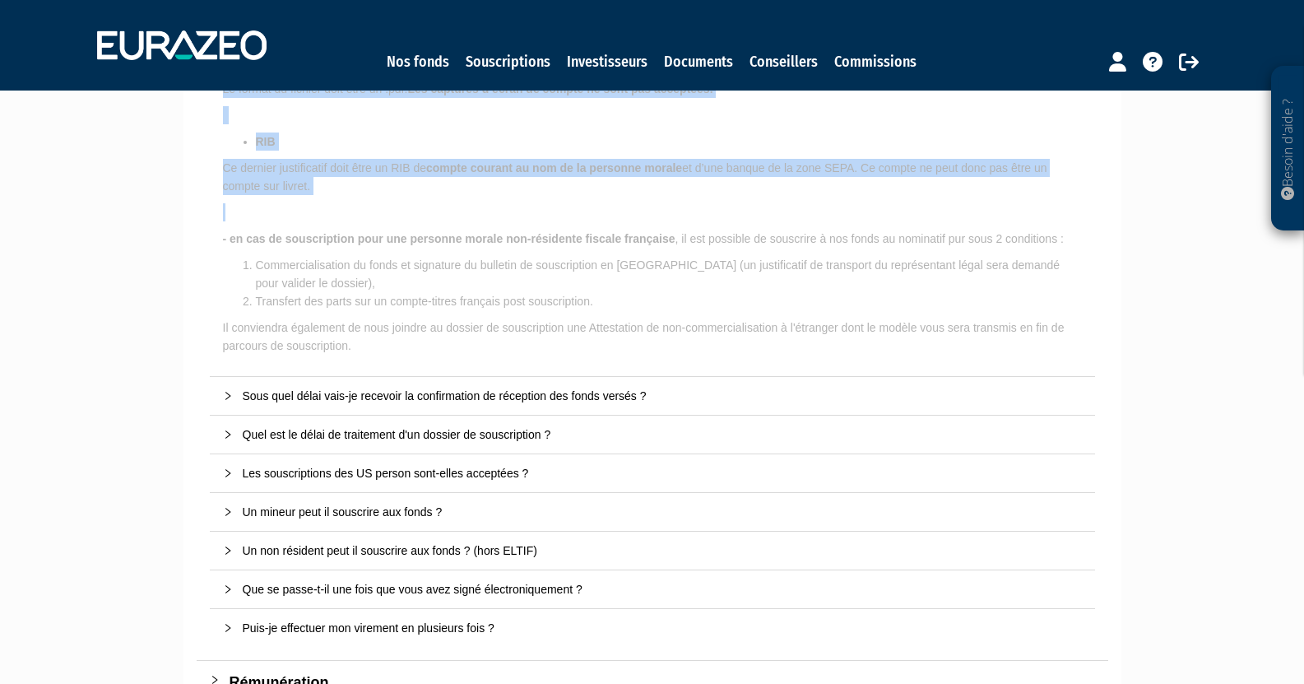
scroll to position [904, 0]
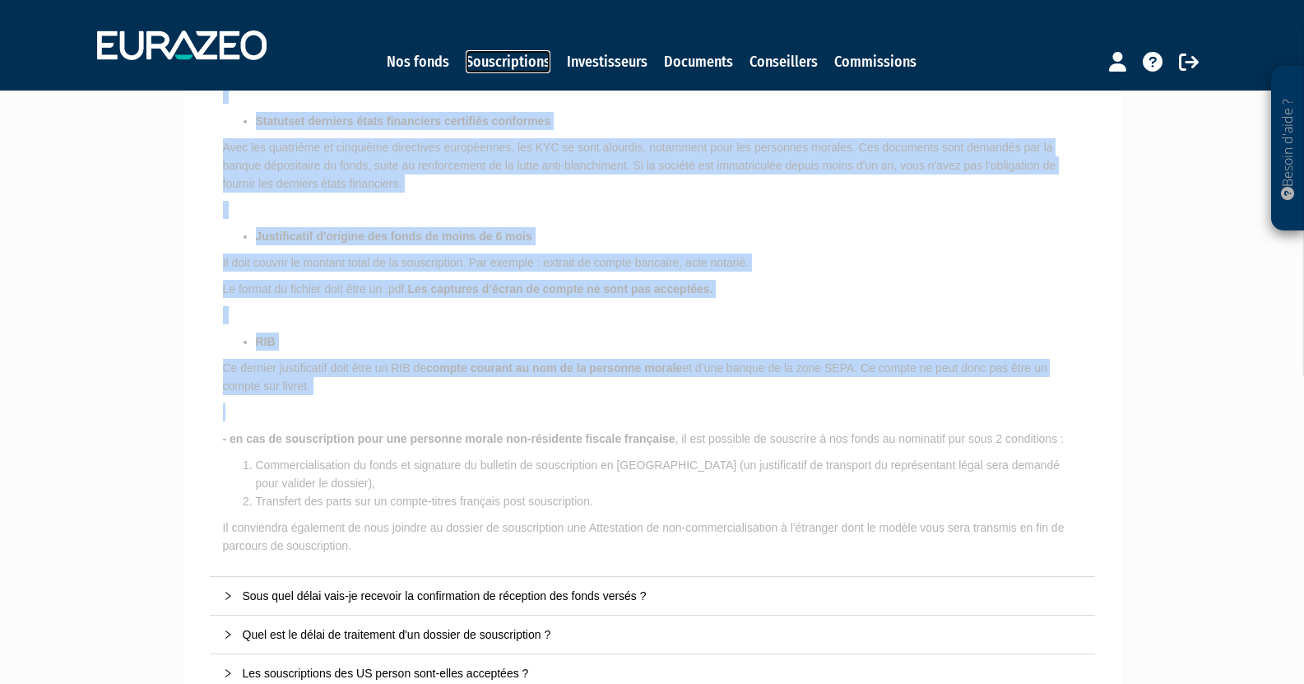
click at [524, 51] on link "Souscriptions" at bounding box center [508, 61] width 85 height 23
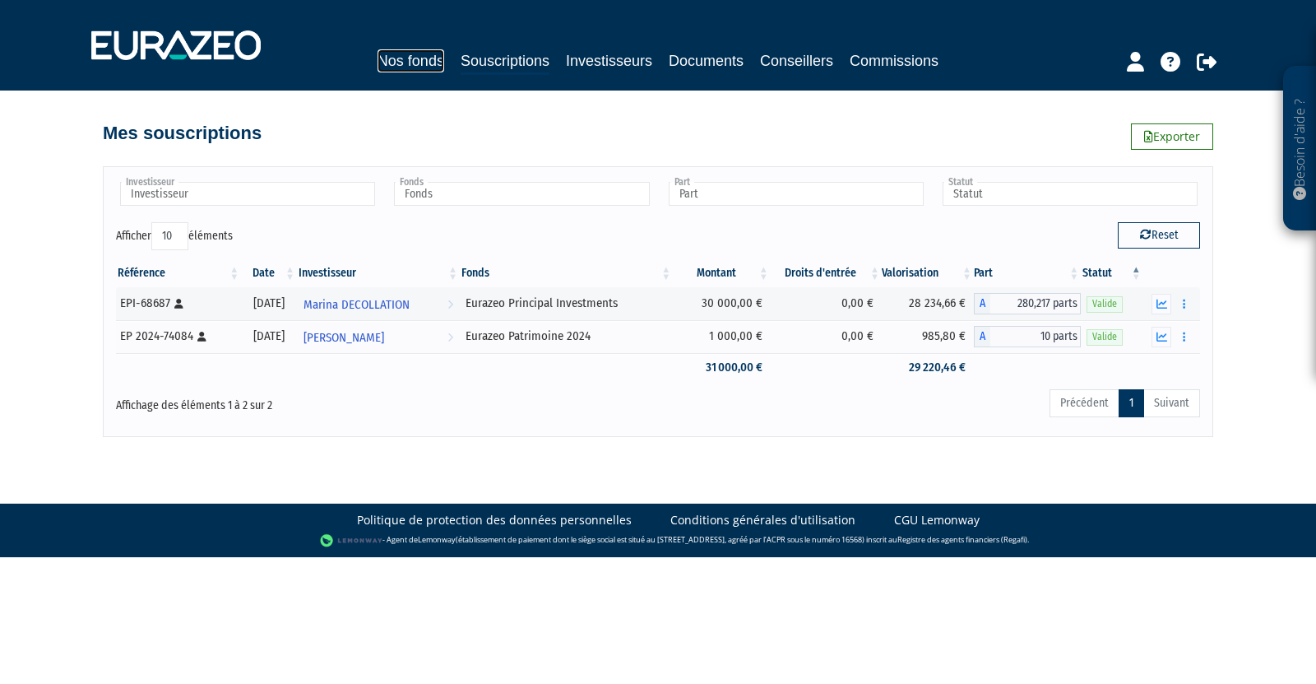
click at [432, 68] on link "Nos fonds" at bounding box center [411, 60] width 67 height 23
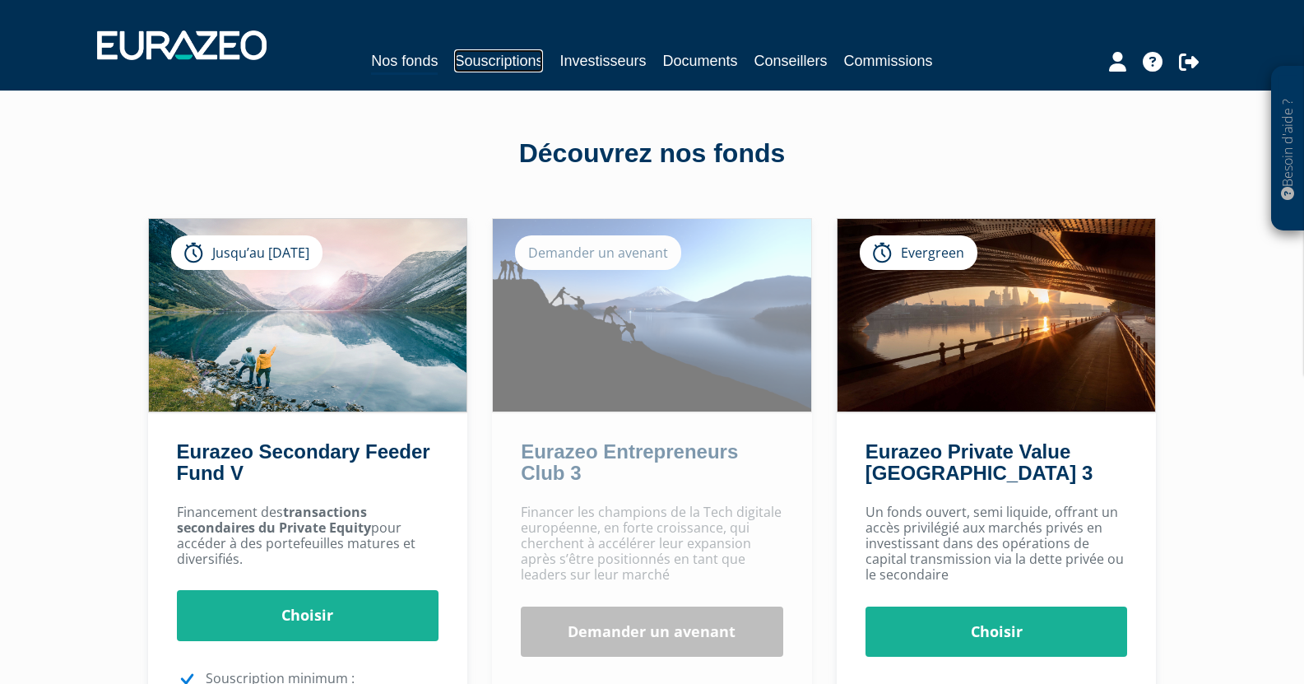
click at [497, 61] on link "Souscriptions" at bounding box center [498, 60] width 89 height 23
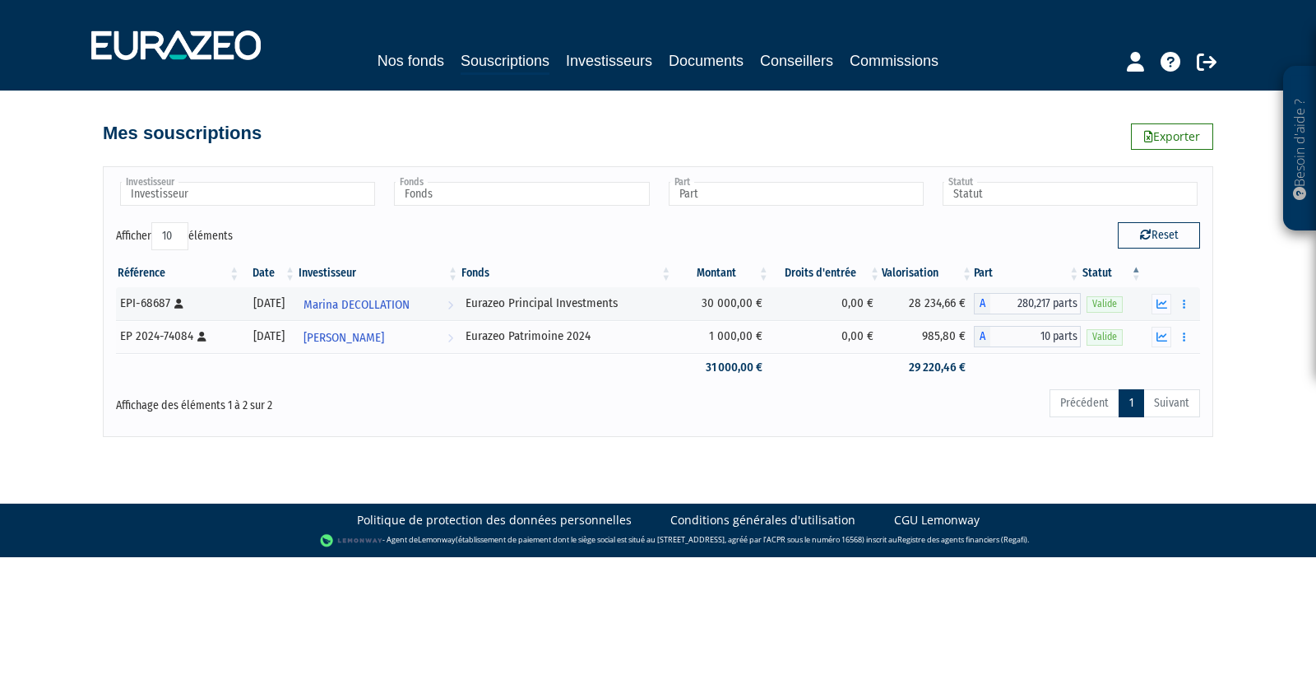
click at [446, 53] on div "Nos fonds Souscriptions Investisseurs Documents Conseillers Commissions" at bounding box center [657, 62] width 772 height 26
click at [436, 60] on link "Nos fonds" at bounding box center [411, 60] width 67 height 23
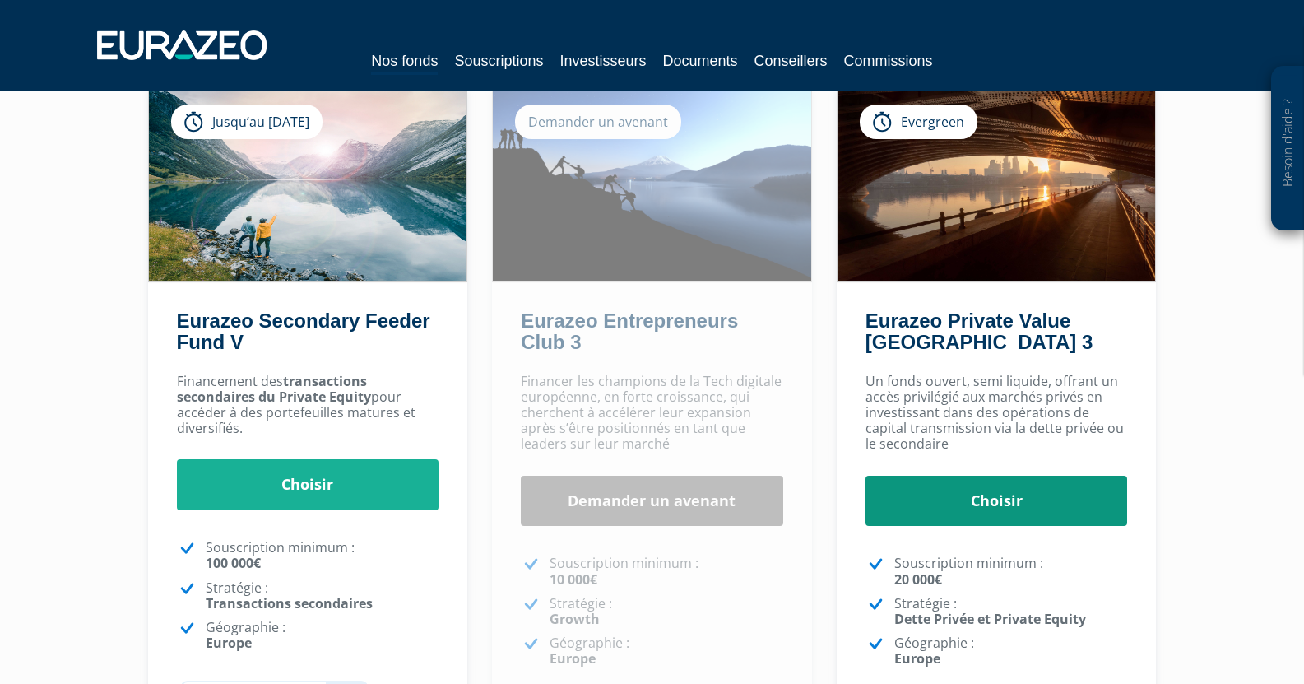
scroll to position [165, 0]
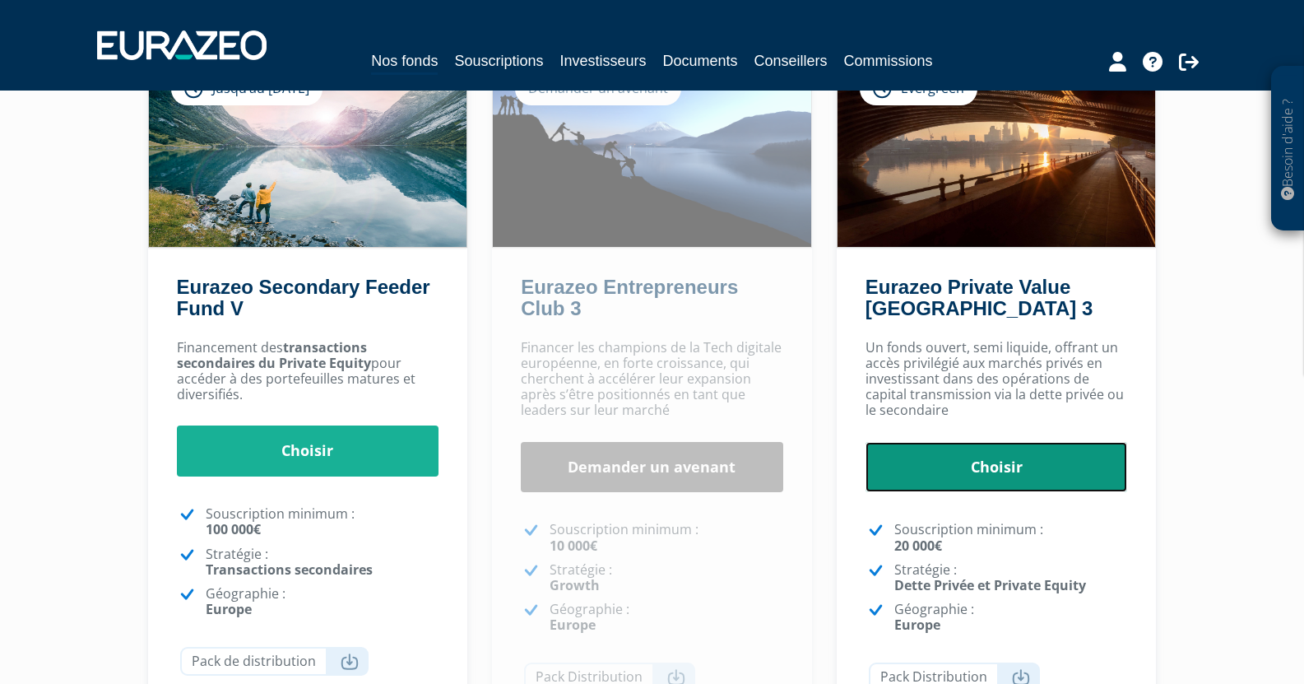
click at [1005, 474] on link "Choisir" at bounding box center [996, 467] width 262 height 51
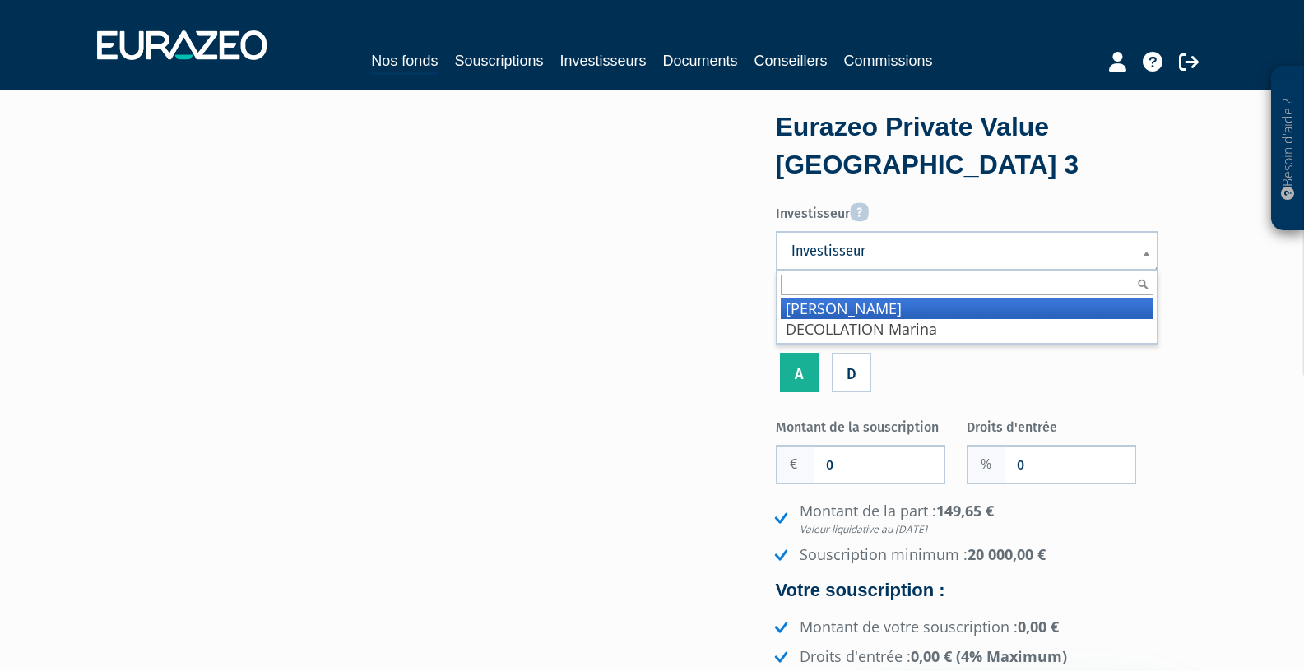
click at [919, 250] on span "Investisseur" at bounding box center [956, 251] width 330 height 20
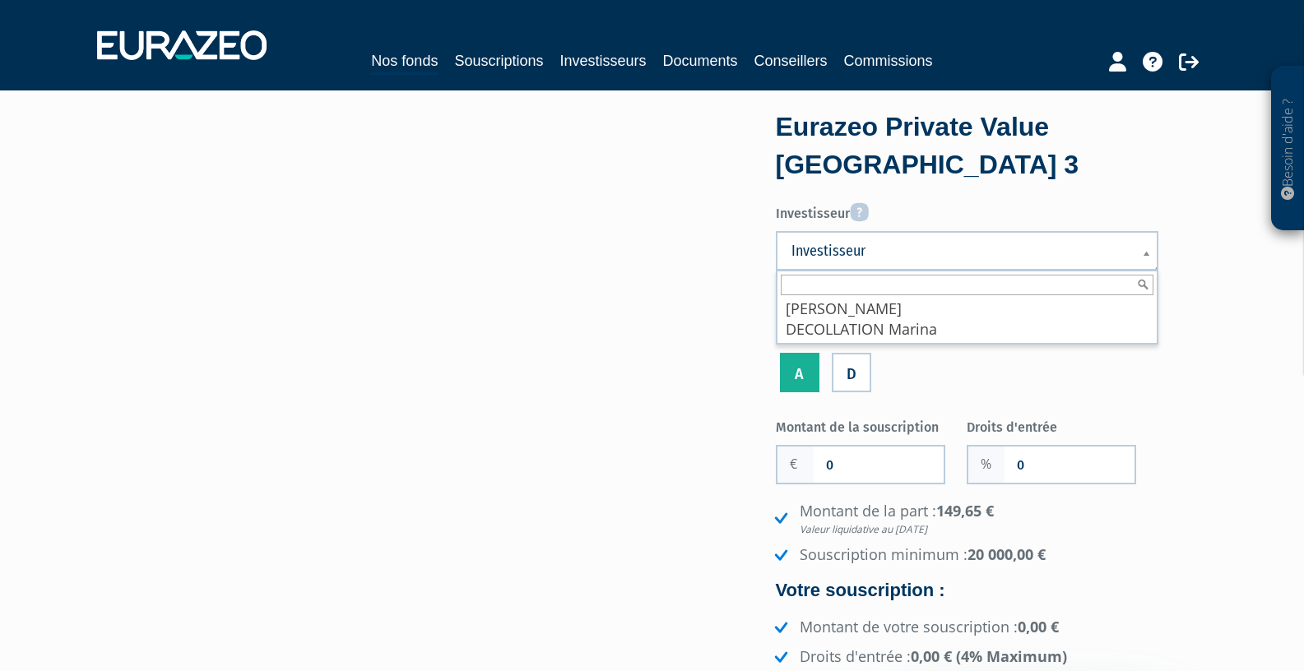
click at [1016, 376] on ul "A D" at bounding box center [967, 373] width 383 height 47
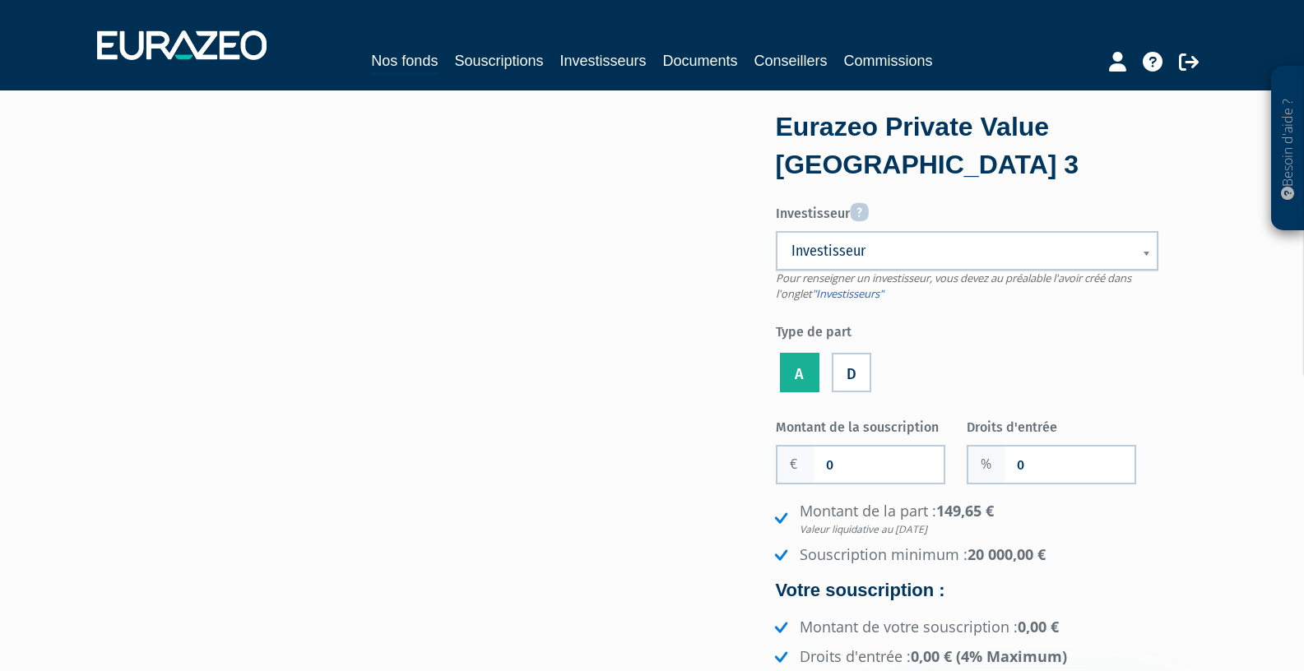
click at [861, 371] on label "D" at bounding box center [851, 372] width 39 height 39
click at [0, 0] on input "D" at bounding box center [0, 0] width 0 height 0
click at [810, 369] on label "A" at bounding box center [799, 372] width 39 height 39
click at [0, 0] on input "A" at bounding box center [0, 0] width 0 height 0
click at [854, 383] on label "D" at bounding box center [851, 372] width 39 height 39
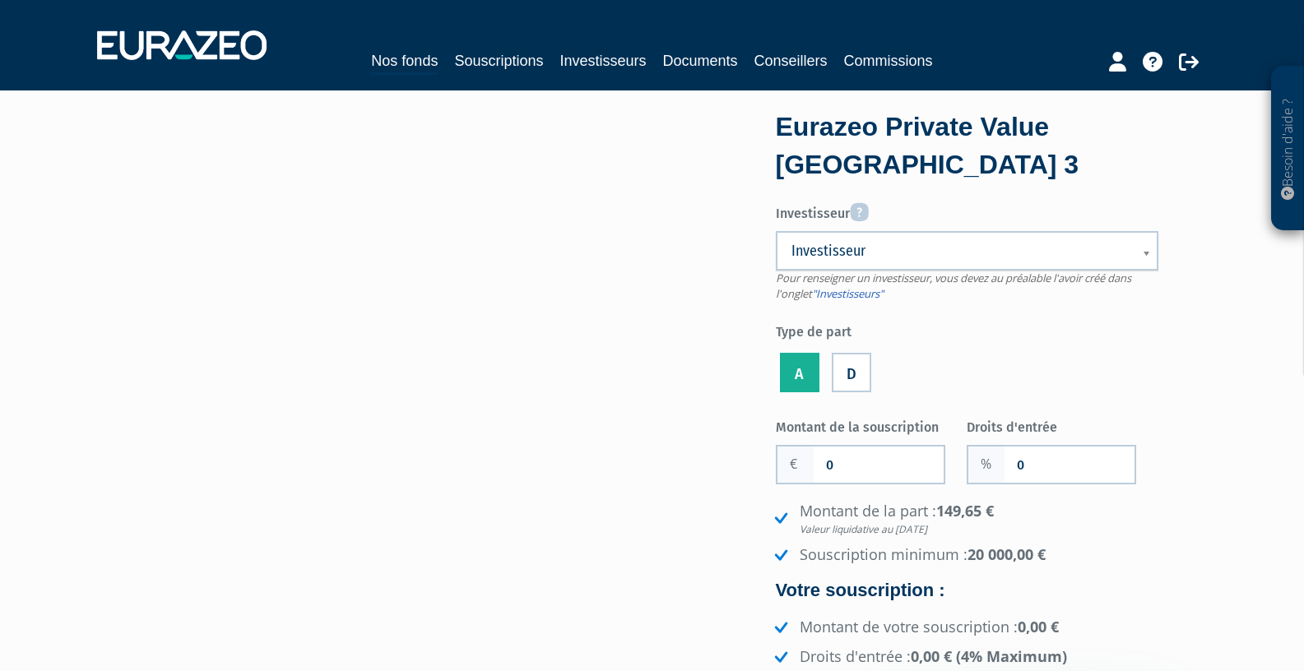
click at [0, 0] on input "D" at bounding box center [0, 0] width 0 height 0
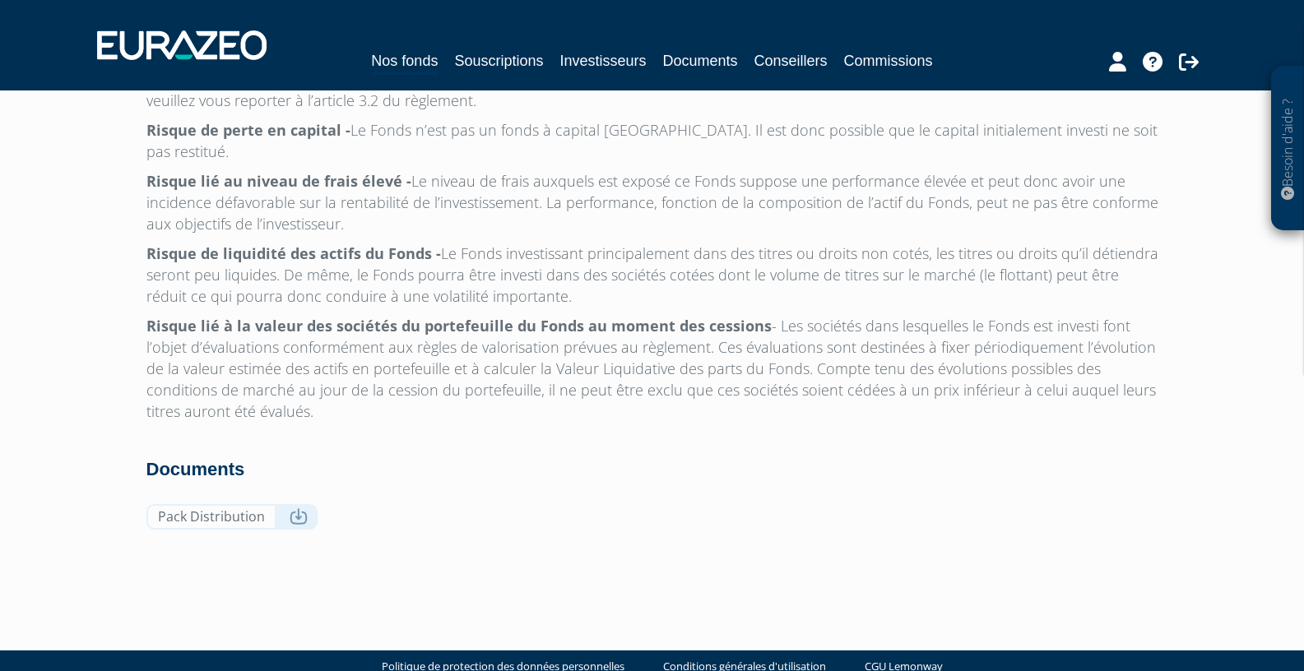
scroll to position [5269, 0]
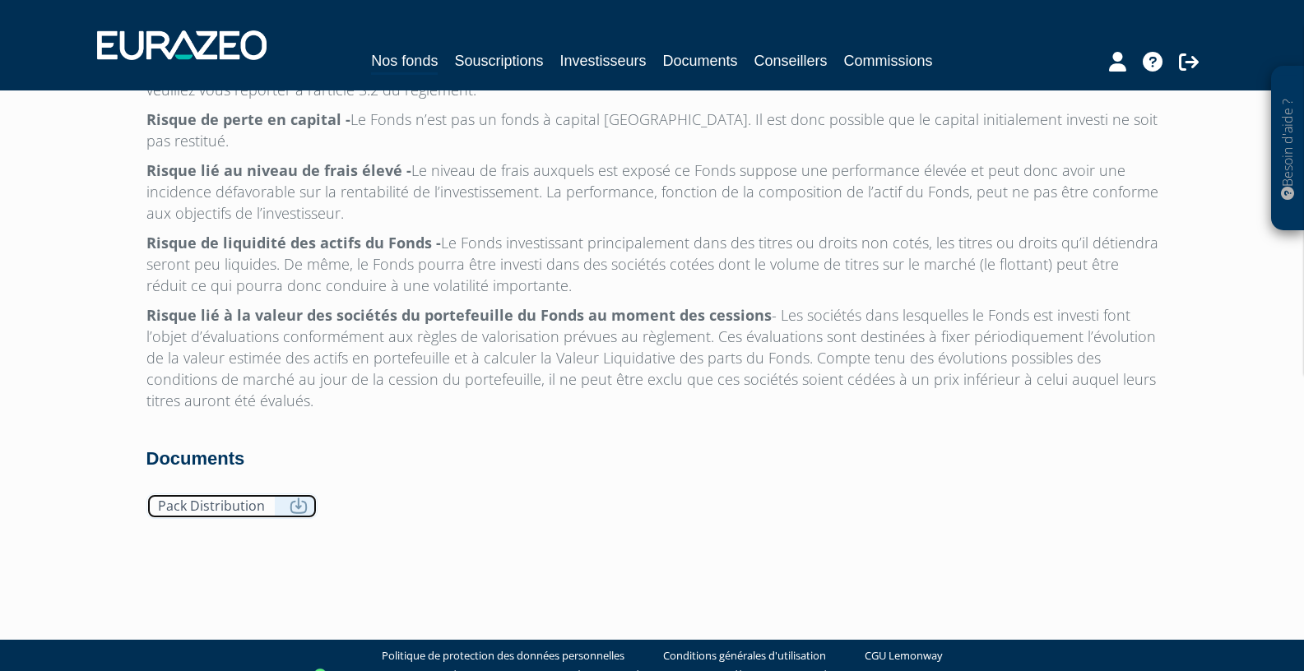
click at [293, 498] on icon at bounding box center [299, 506] width 18 height 16
click at [1097, 304] on p "Risque lié à la valeur des sociétés du portefeuille du Fonds au moment des cess…" at bounding box center [652, 357] width 1012 height 107
